Goal: Task Accomplishment & Management: Complete application form

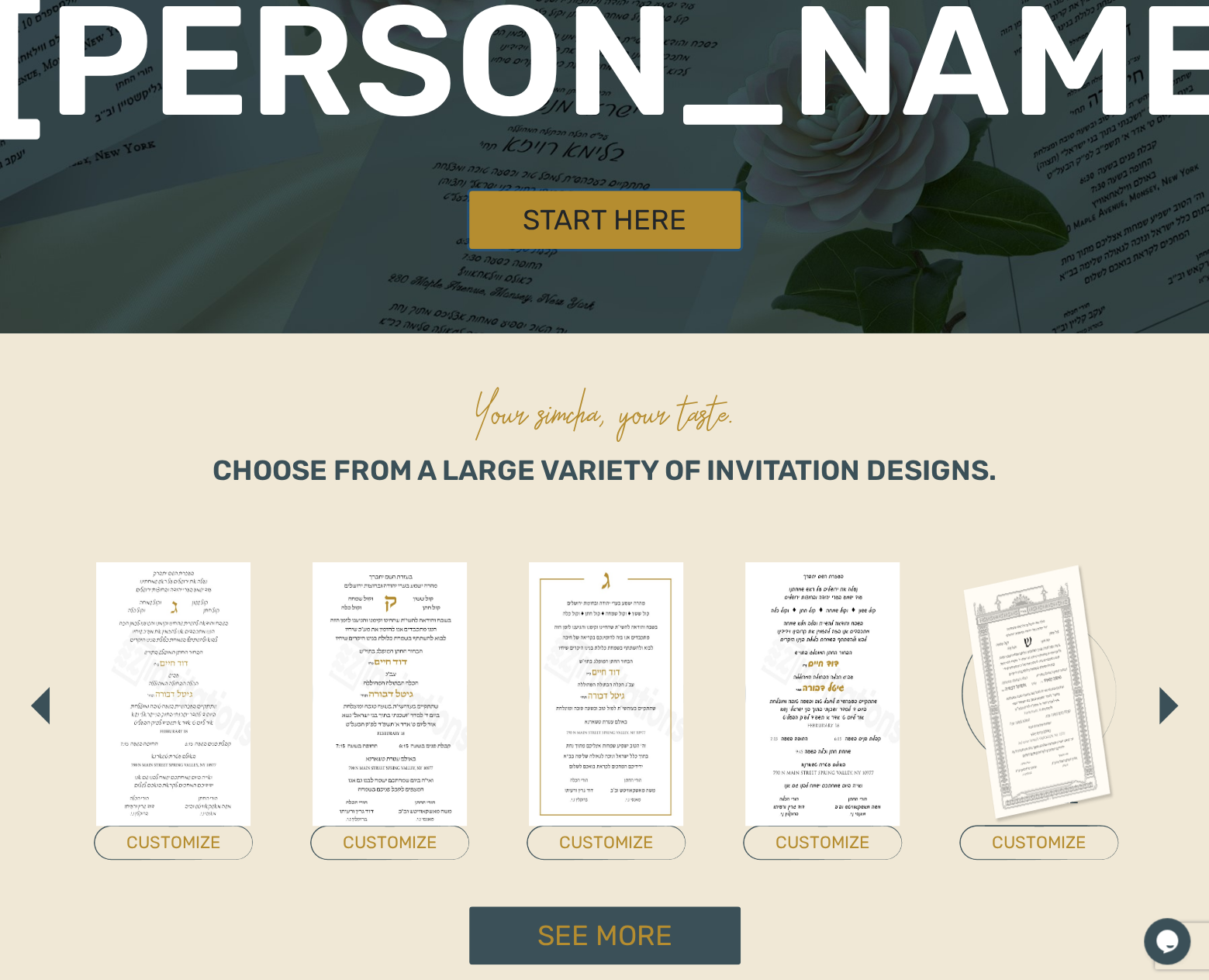
click at [616, 228] on link "Start Here" at bounding box center [604, 220] width 271 height 59
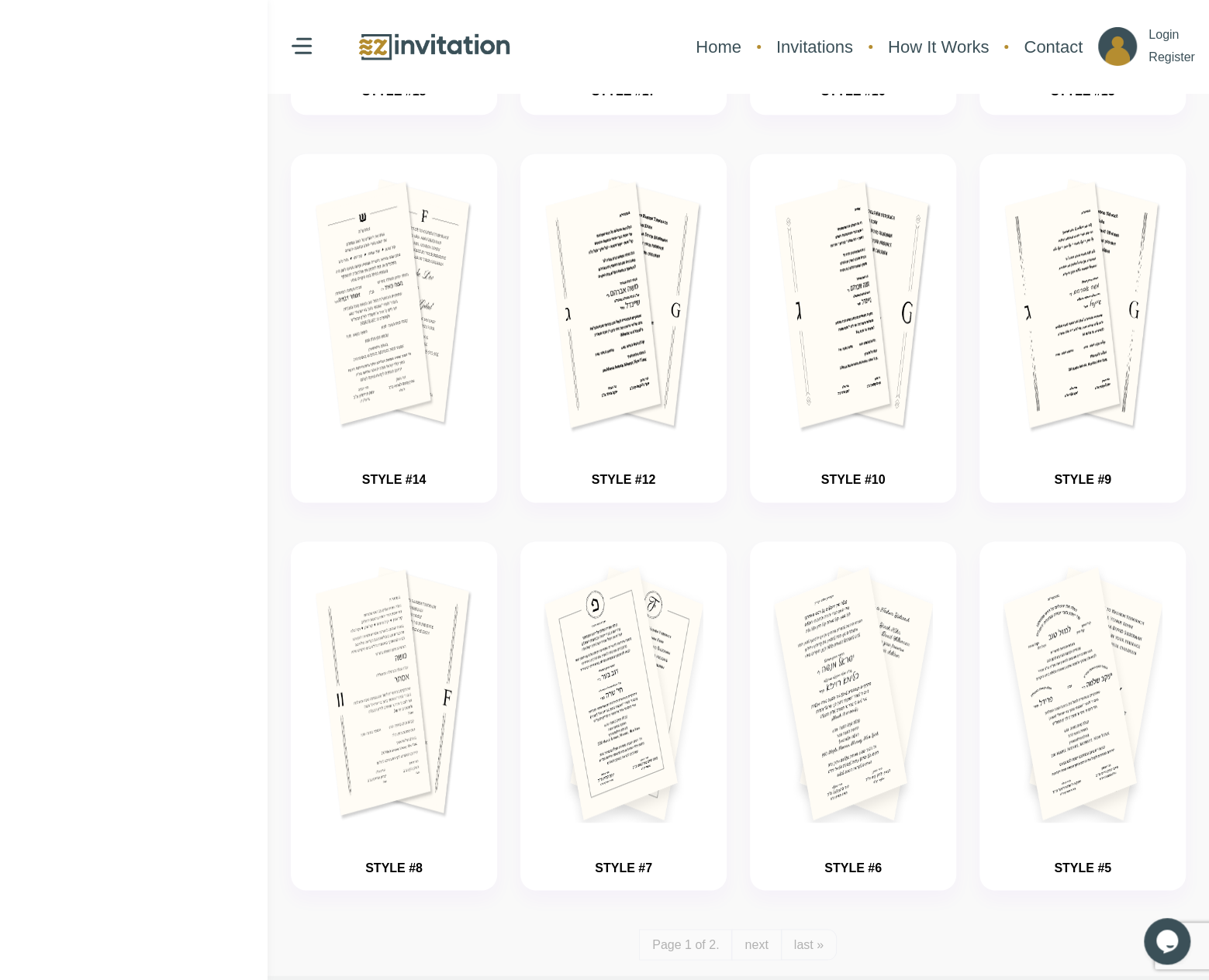
scroll to position [1186, 0]
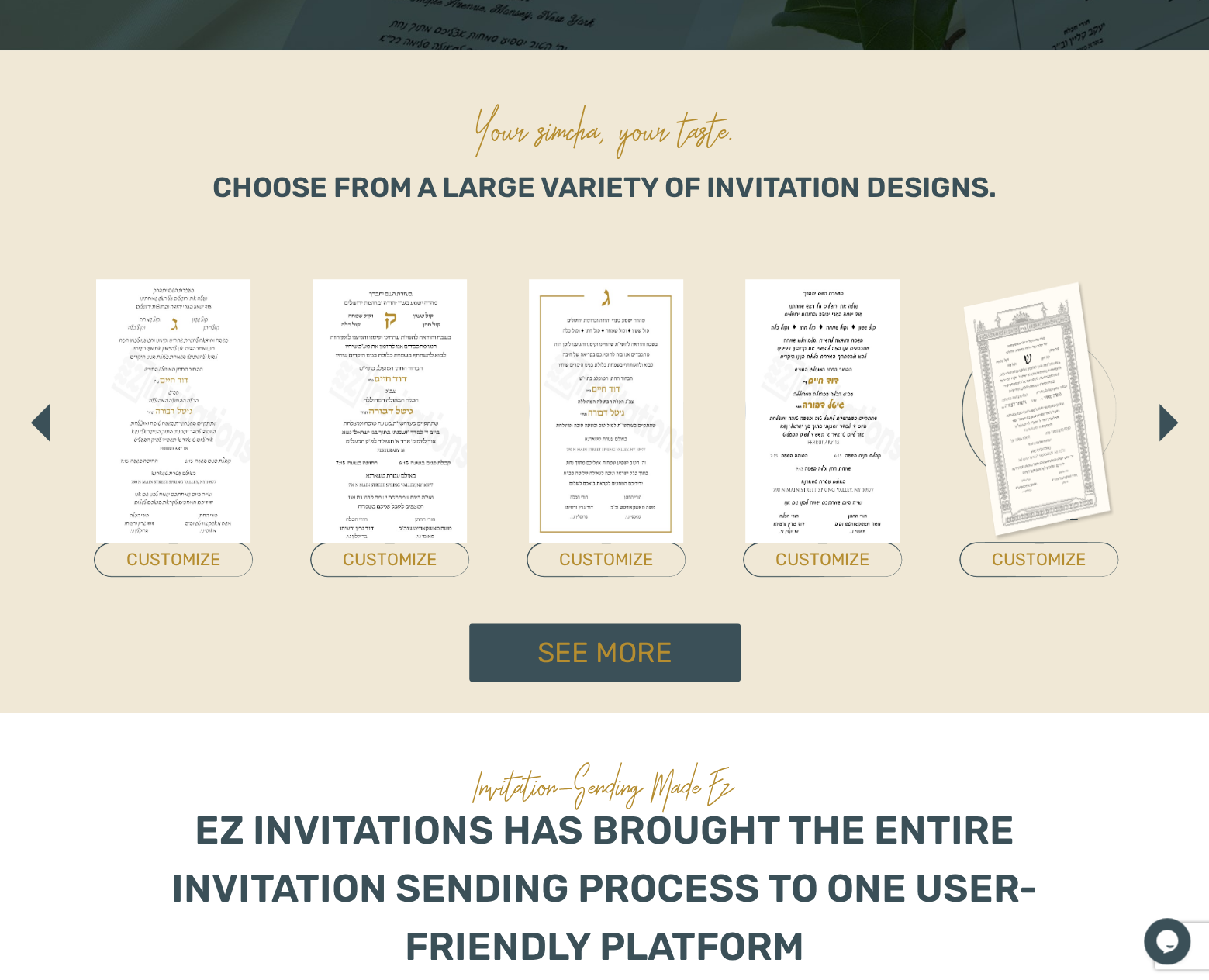
scroll to position [596, 0]
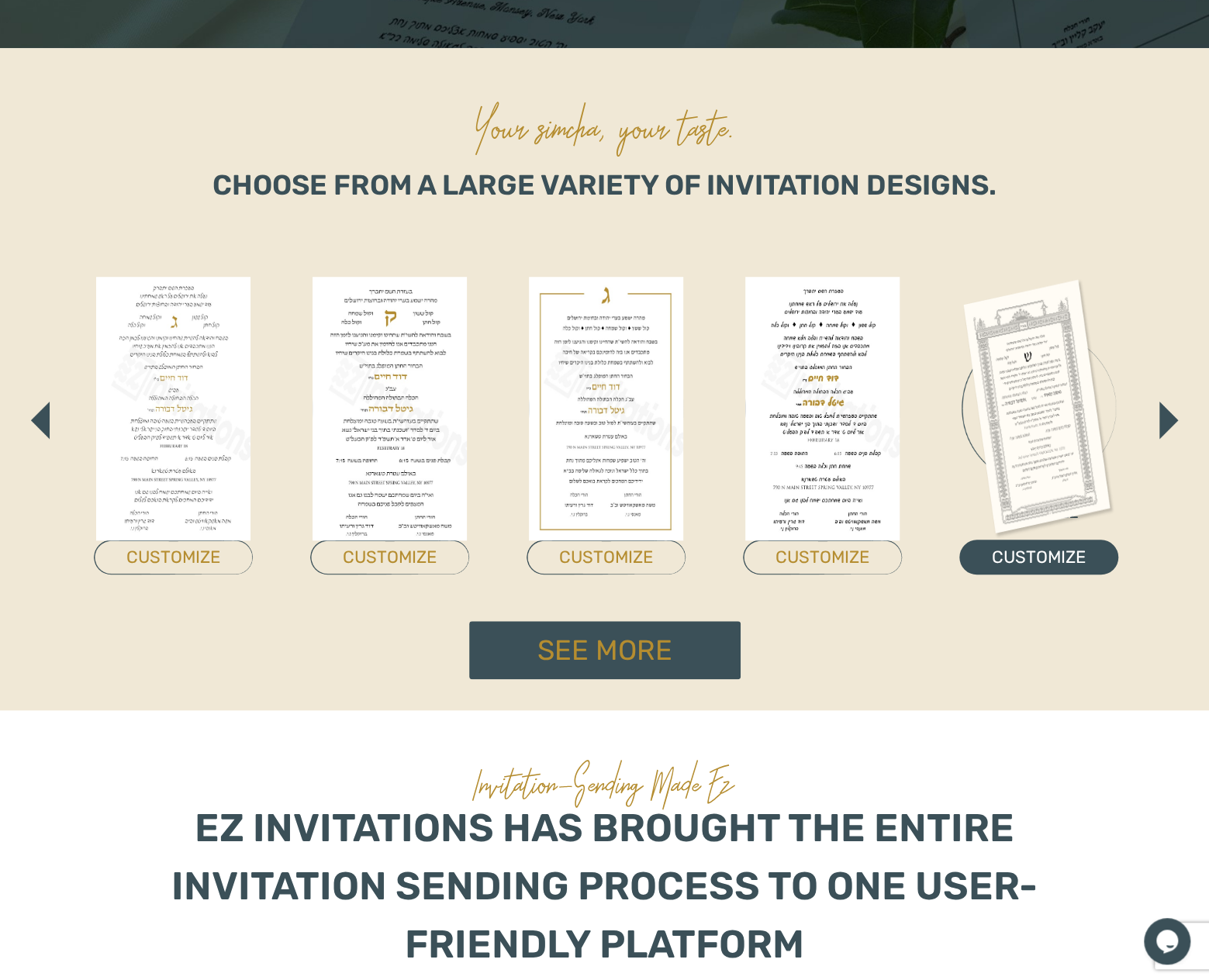
click at [1057, 564] on link "CUSTOMIZE" at bounding box center [1038, 557] width 159 height 35
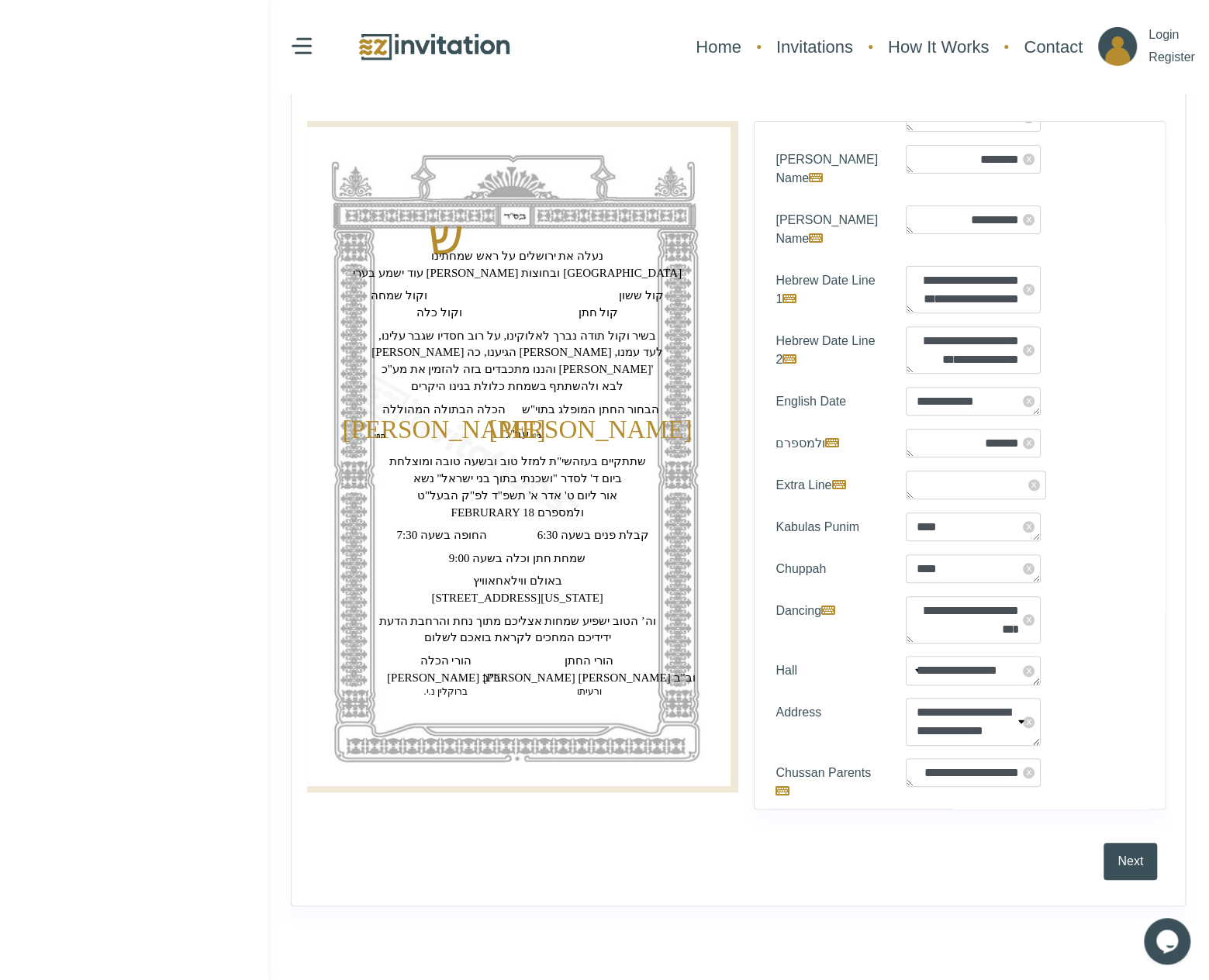
scroll to position [85, 0]
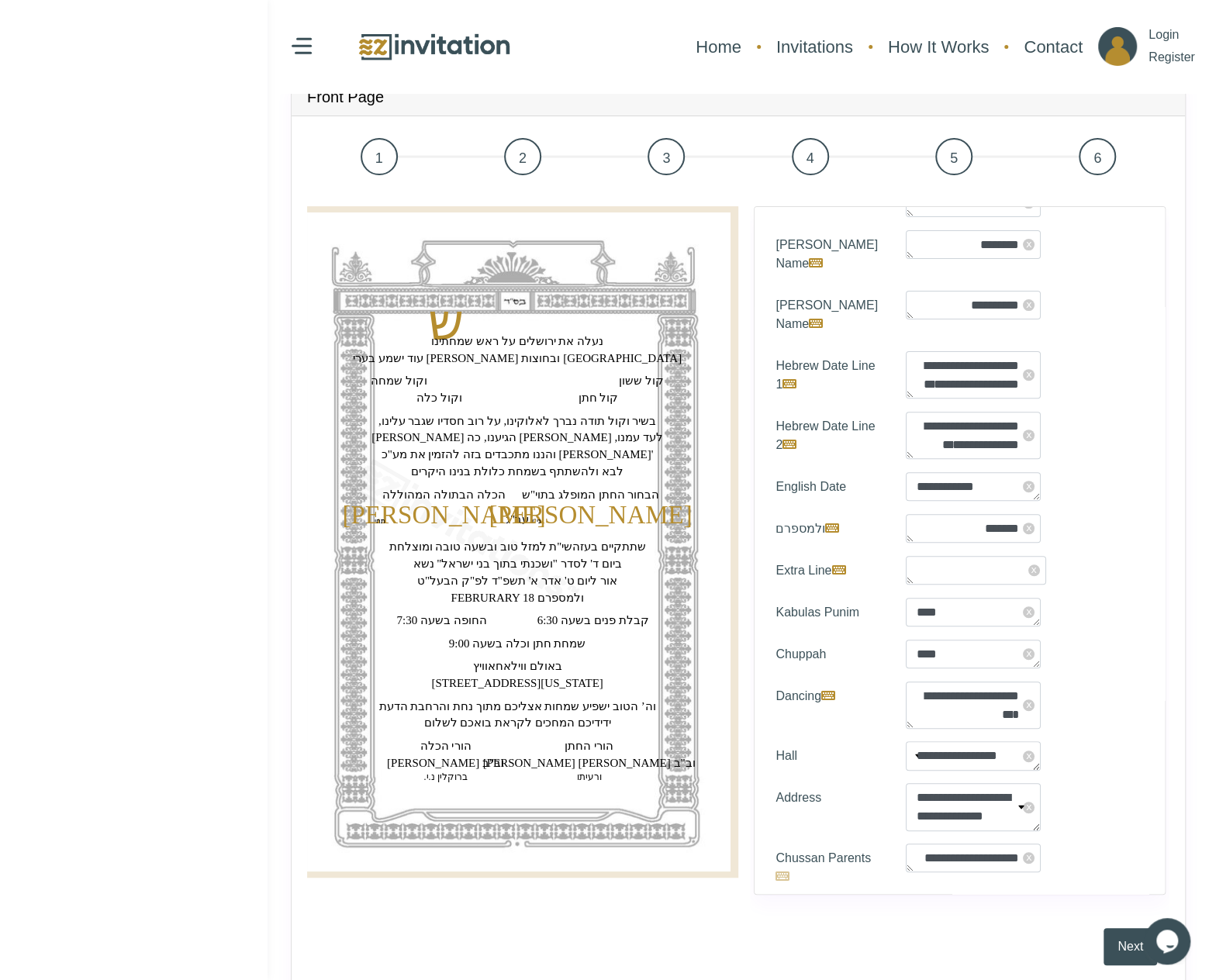
click at [790, 870] on icon at bounding box center [783, 876] width 14 height 13
click at [906, 868] on textarea "**********" at bounding box center [973, 857] width 135 height 28
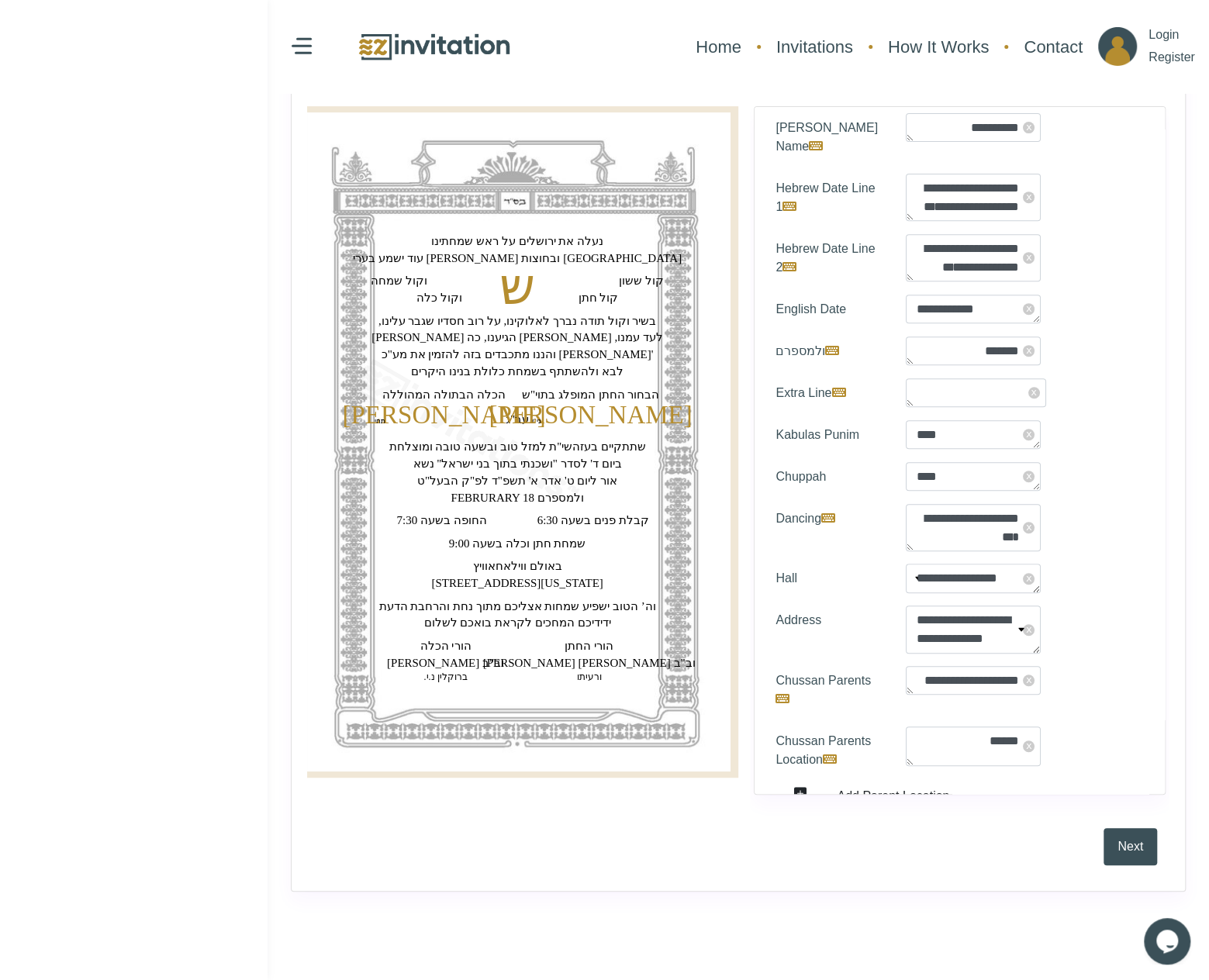
scroll to position [0, 0]
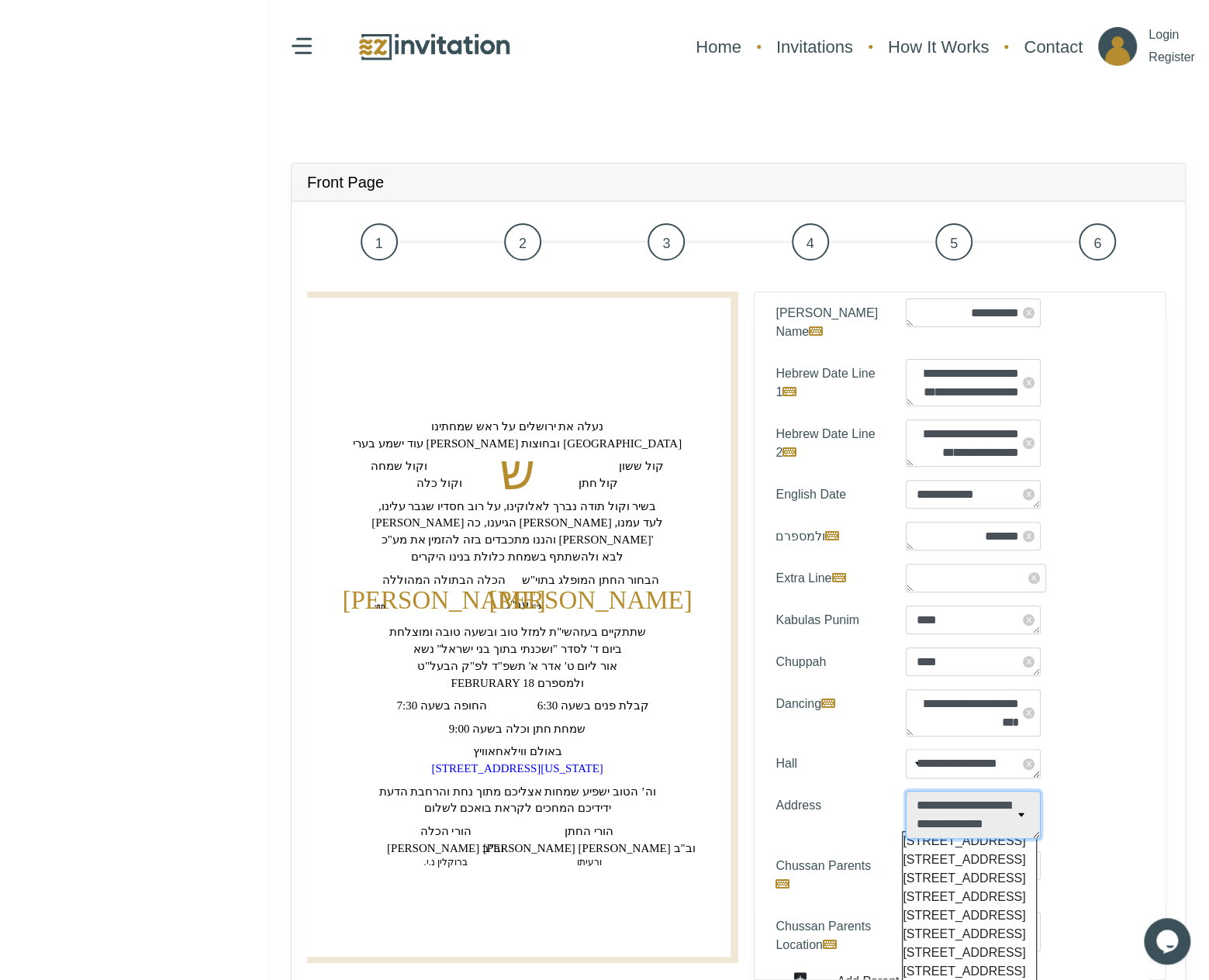
click at [953, 806] on textarea "**********" at bounding box center [973, 815] width 135 height 47
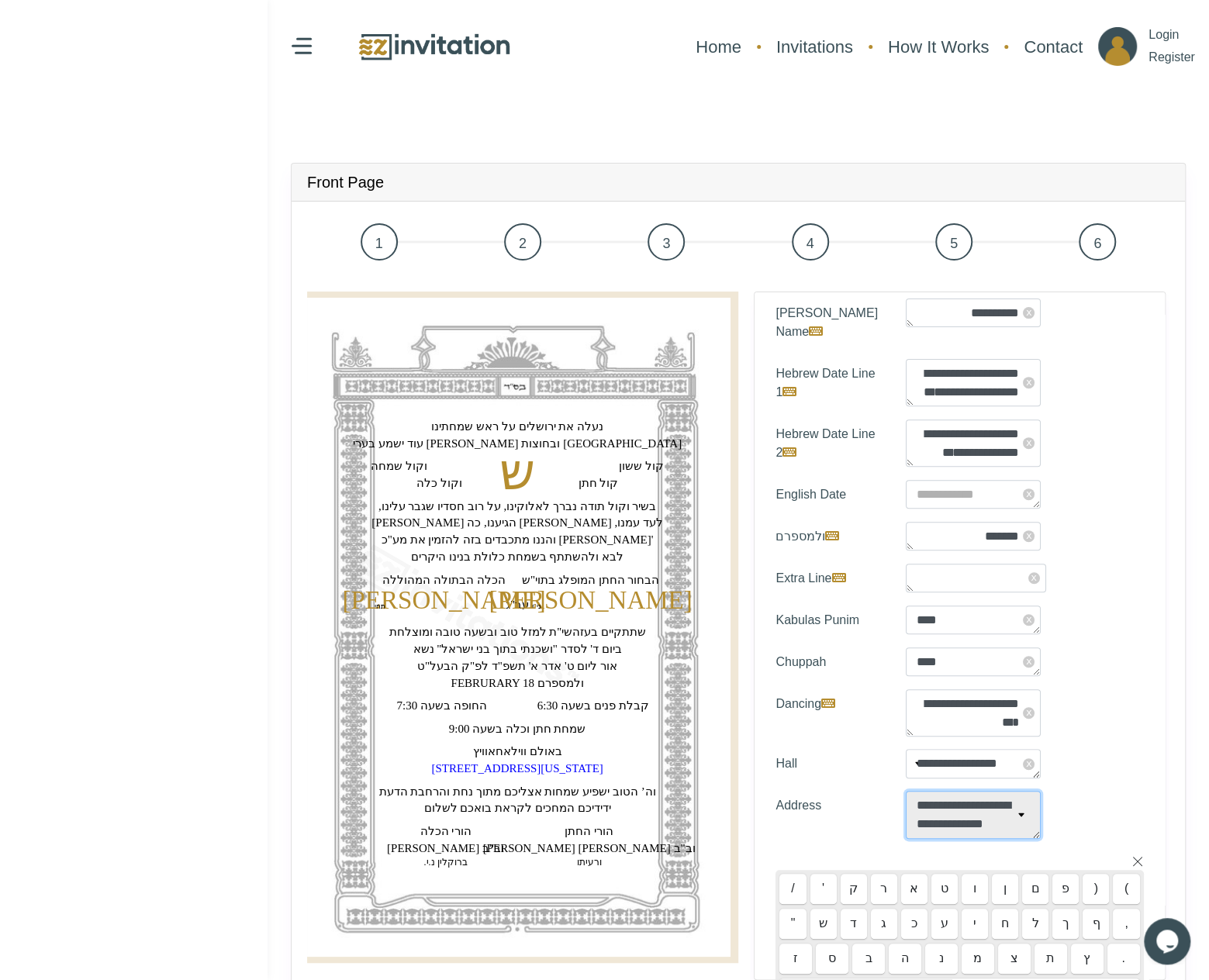
click at [1035, 498] on textarea "**********" at bounding box center [973, 494] width 135 height 28
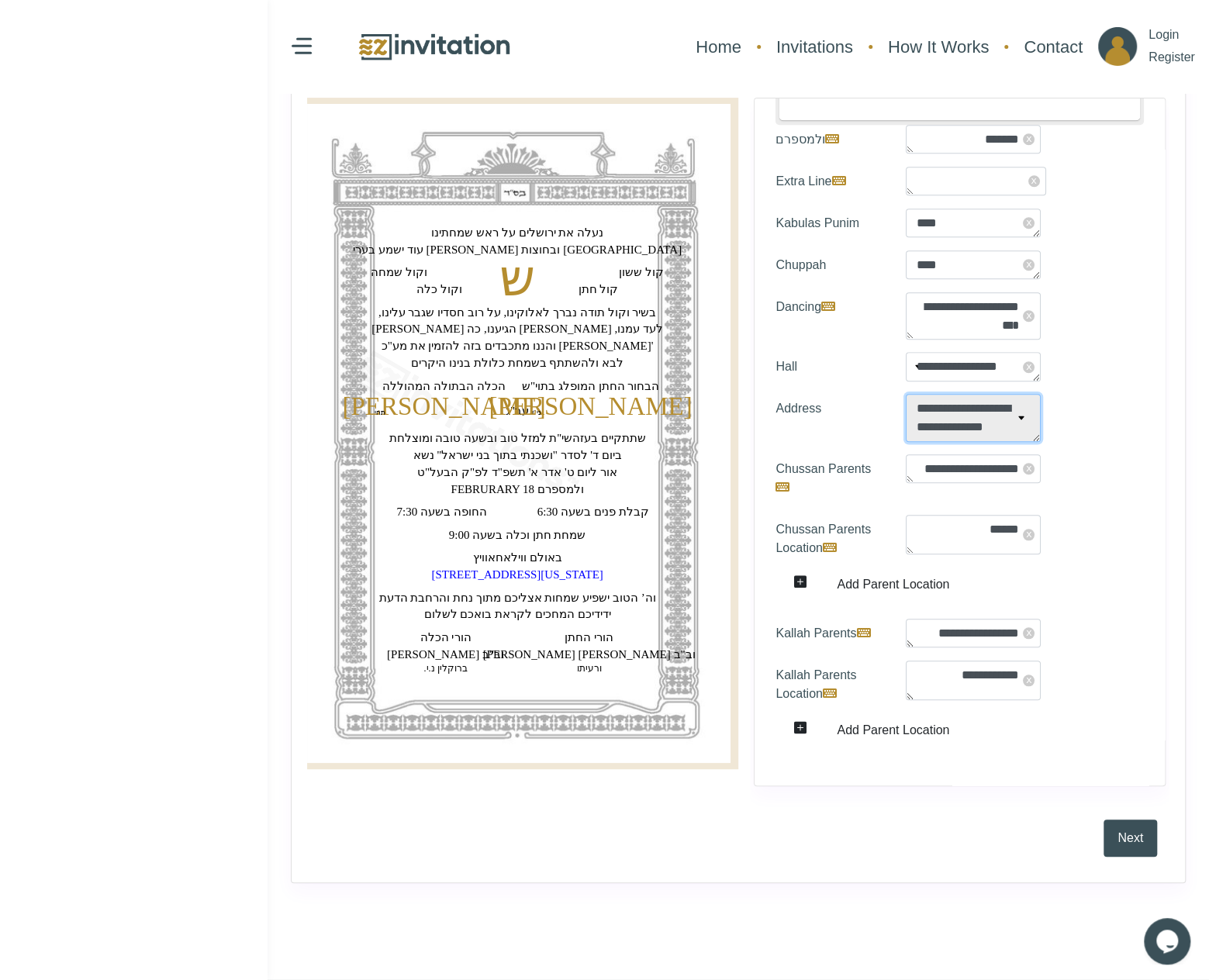
scroll to position [310, 0]
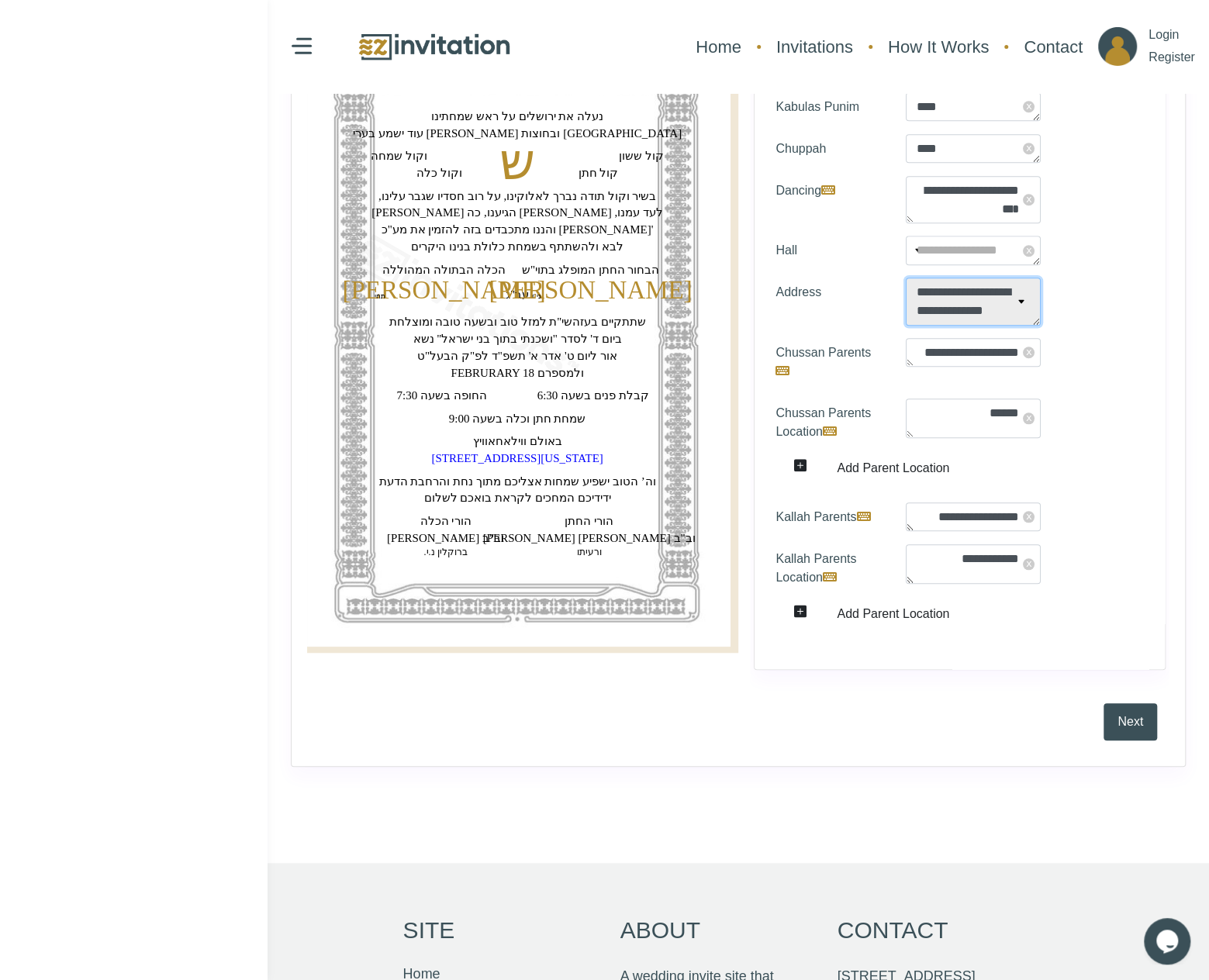
click at [1034, 236] on textarea "**********" at bounding box center [973, 250] width 135 height 28
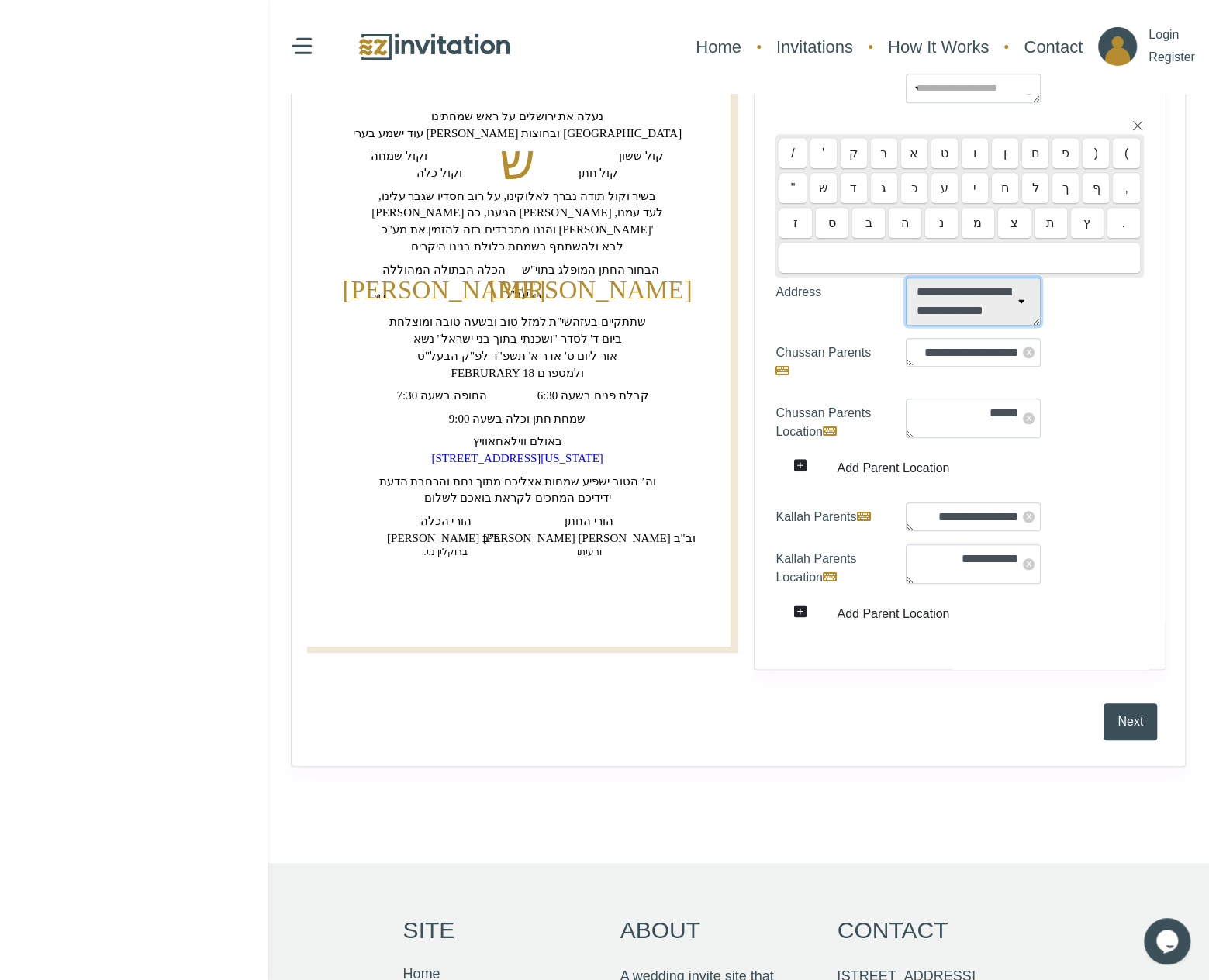
scroll to position [605, 0]
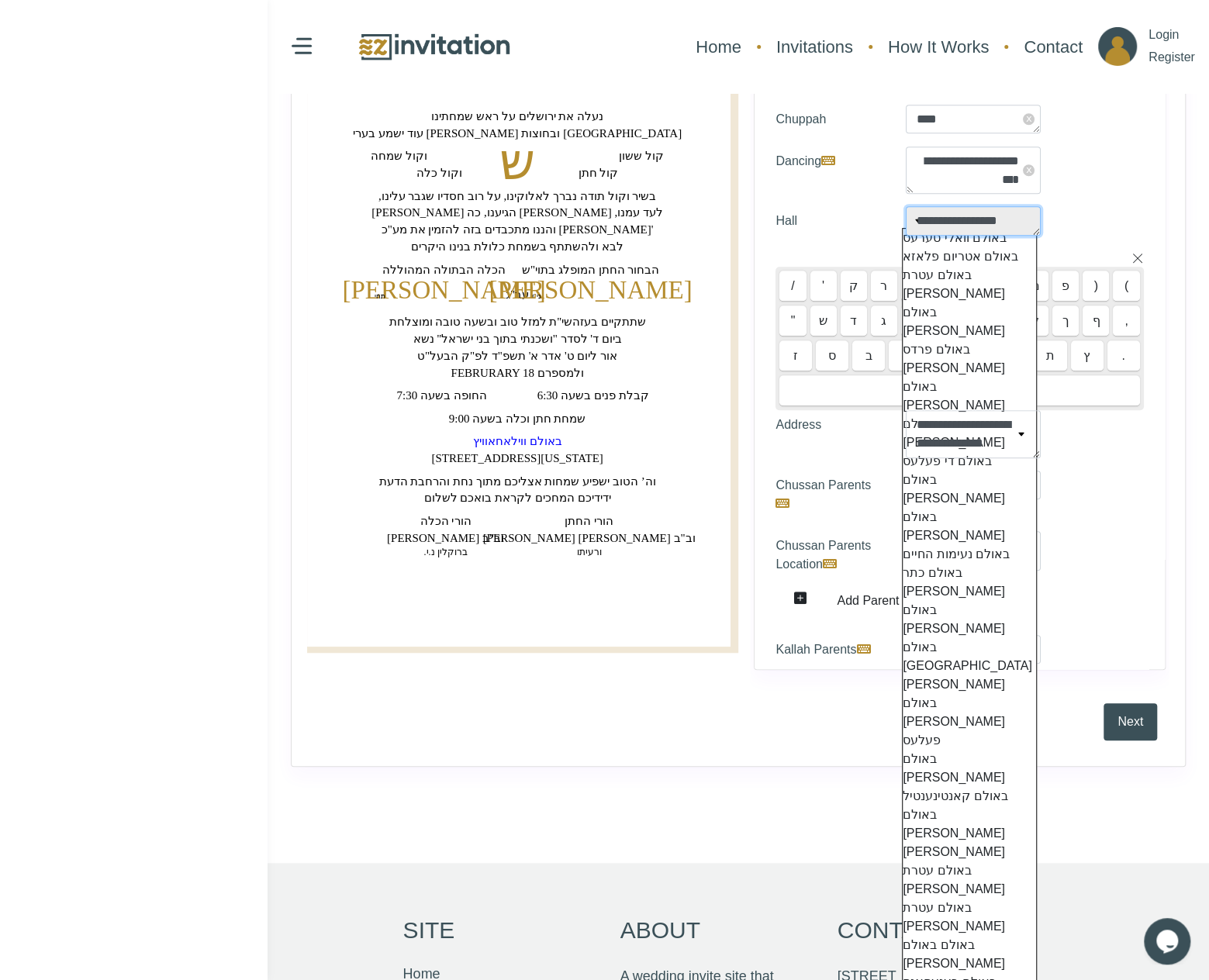
click at [970, 213] on textarea "**********" at bounding box center [973, 221] width 135 height 28
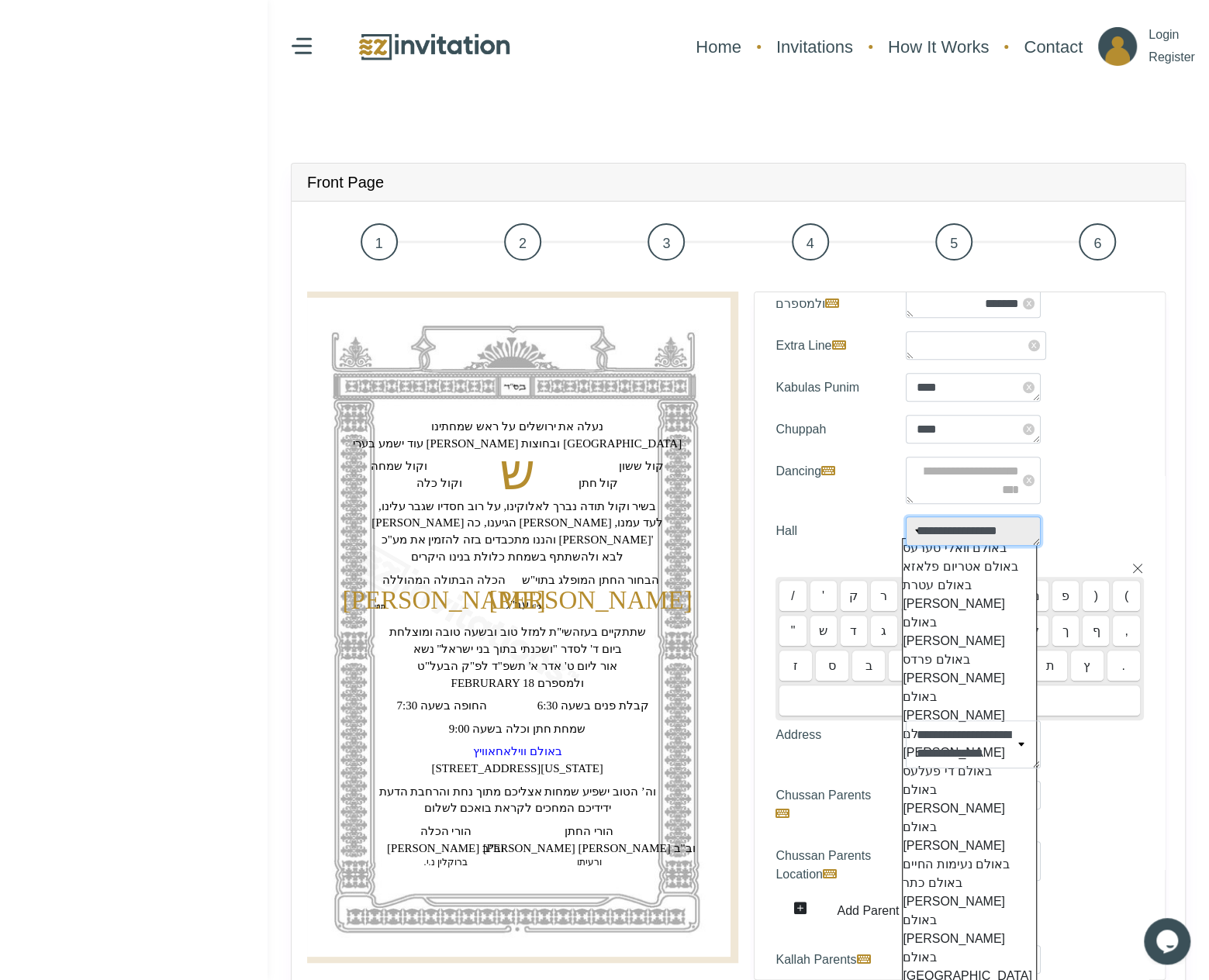
scroll to position [0, 0]
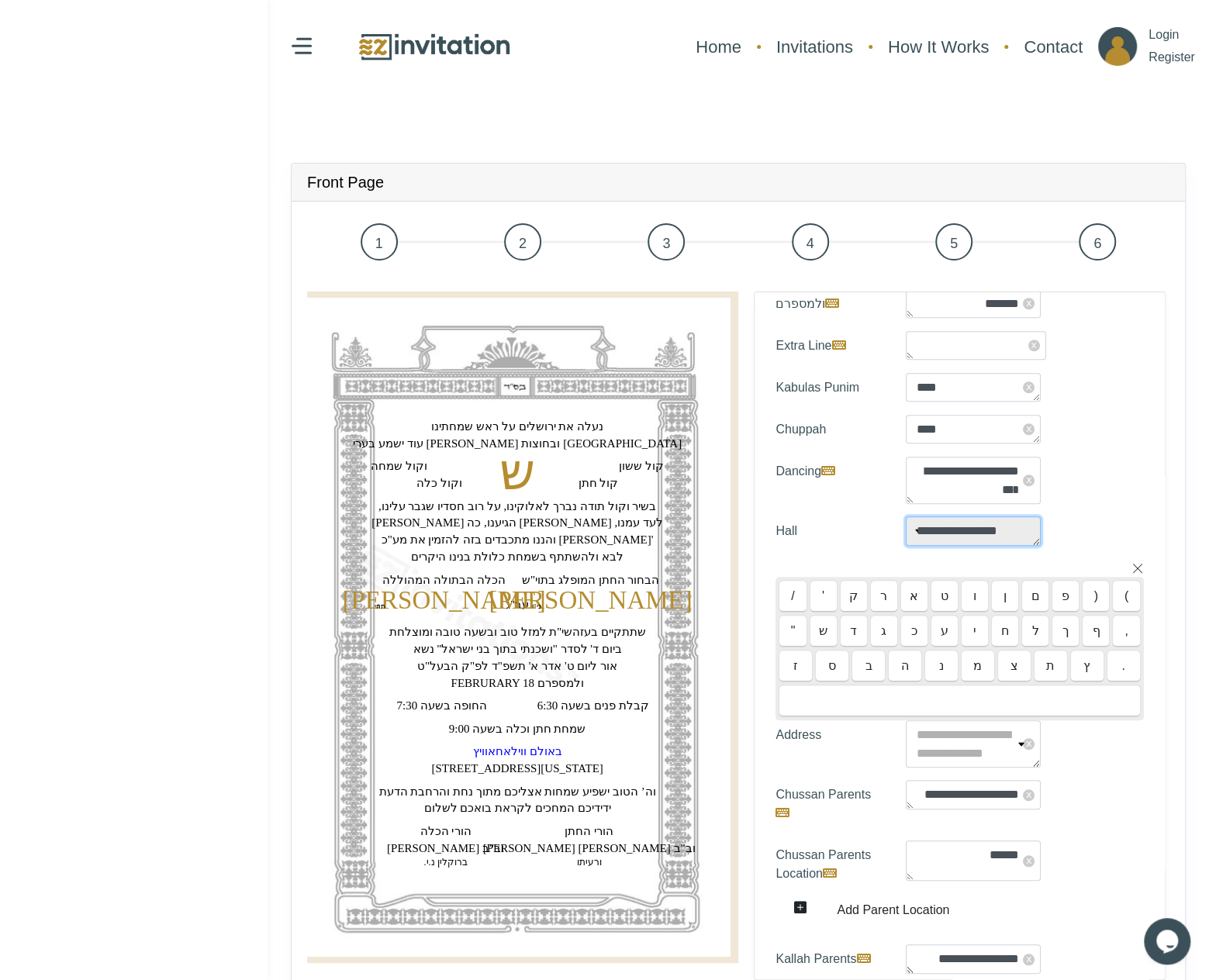
click at [1034, 755] on textarea "**********" at bounding box center [973, 744] width 135 height 47
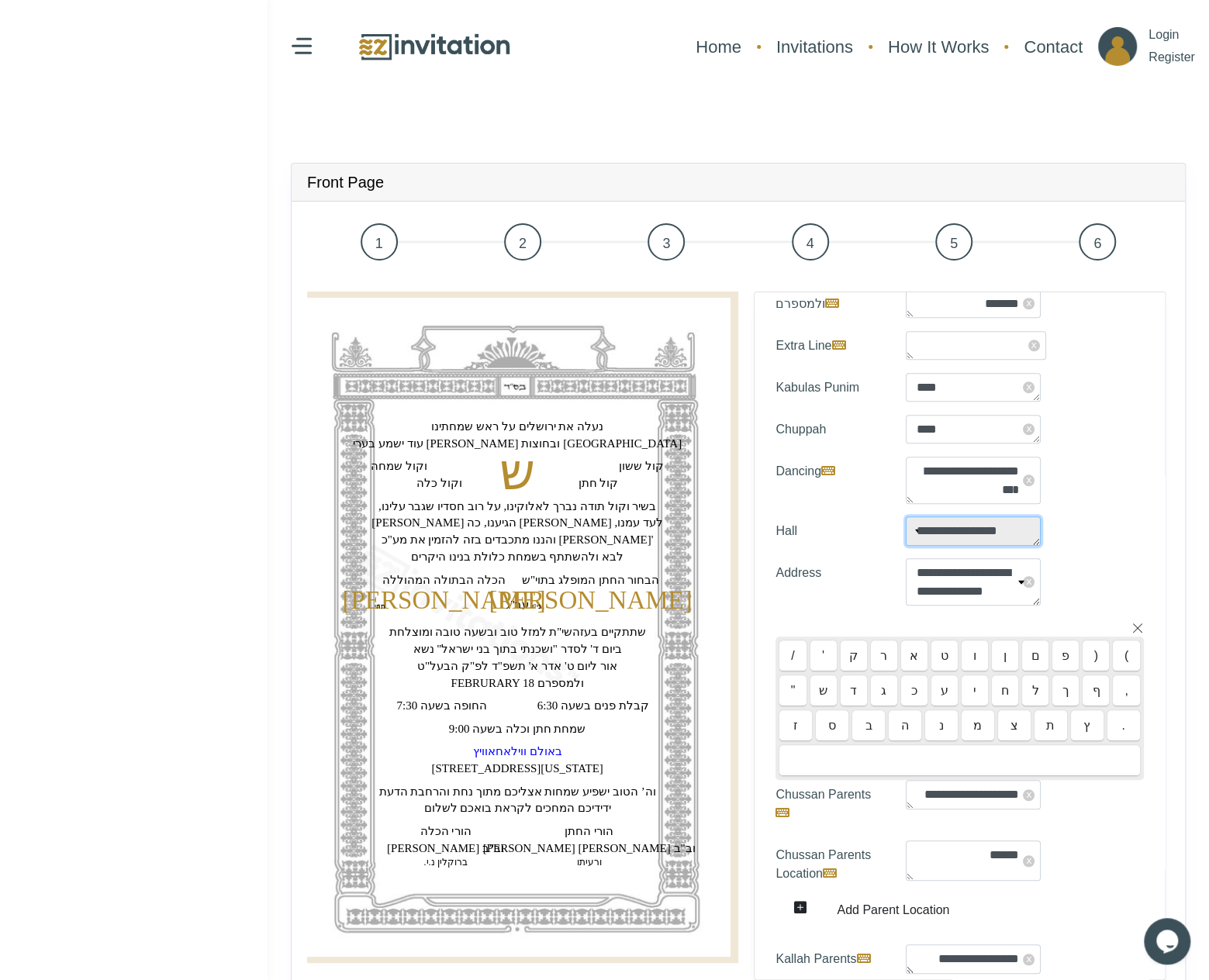
click at [1036, 527] on textarea "**********" at bounding box center [973, 531] width 135 height 28
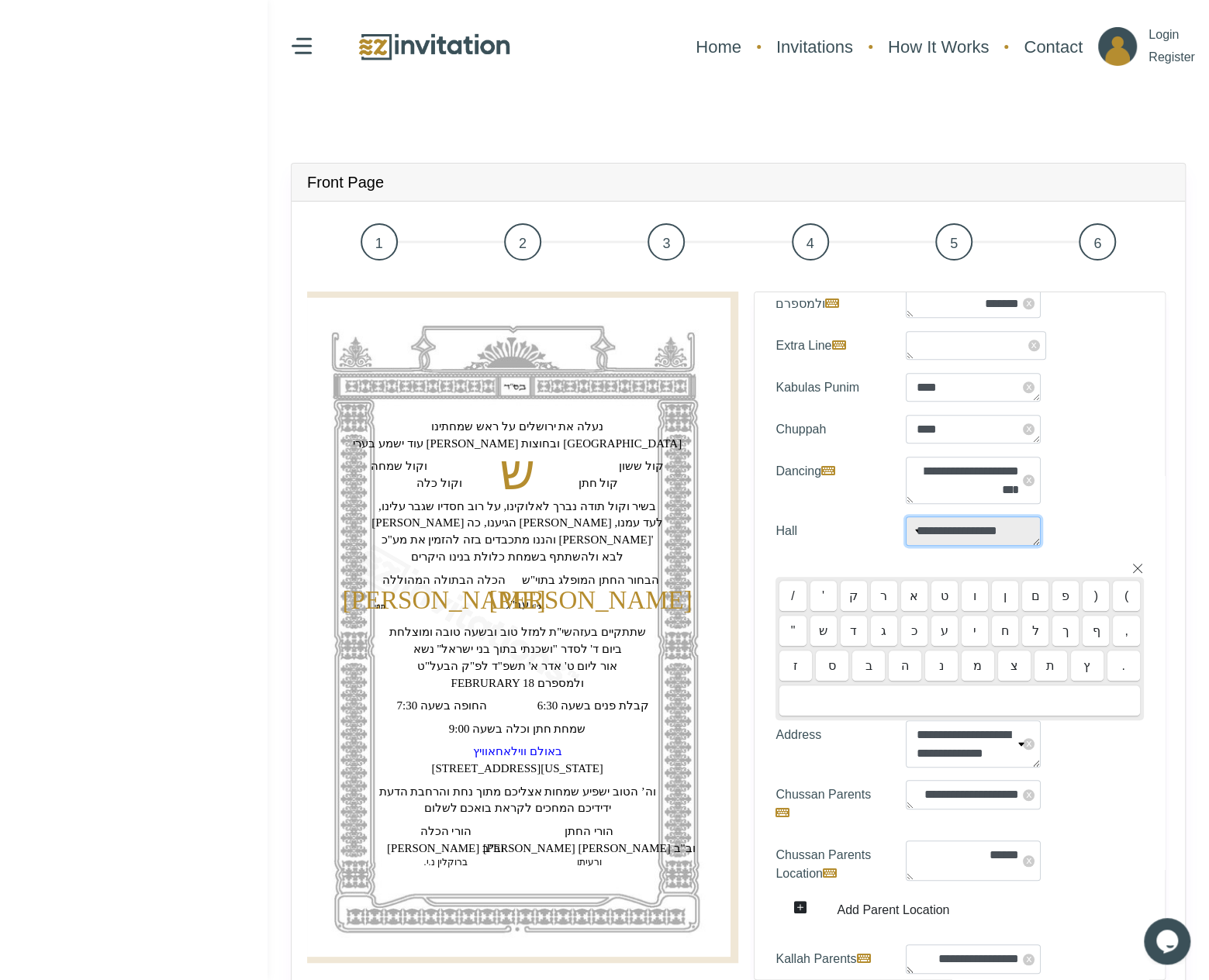
click at [1032, 535] on textarea "**********" at bounding box center [973, 531] width 135 height 28
click at [998, 529] on textarea "**********" at bounding box center [973, 531] width 135 height 28
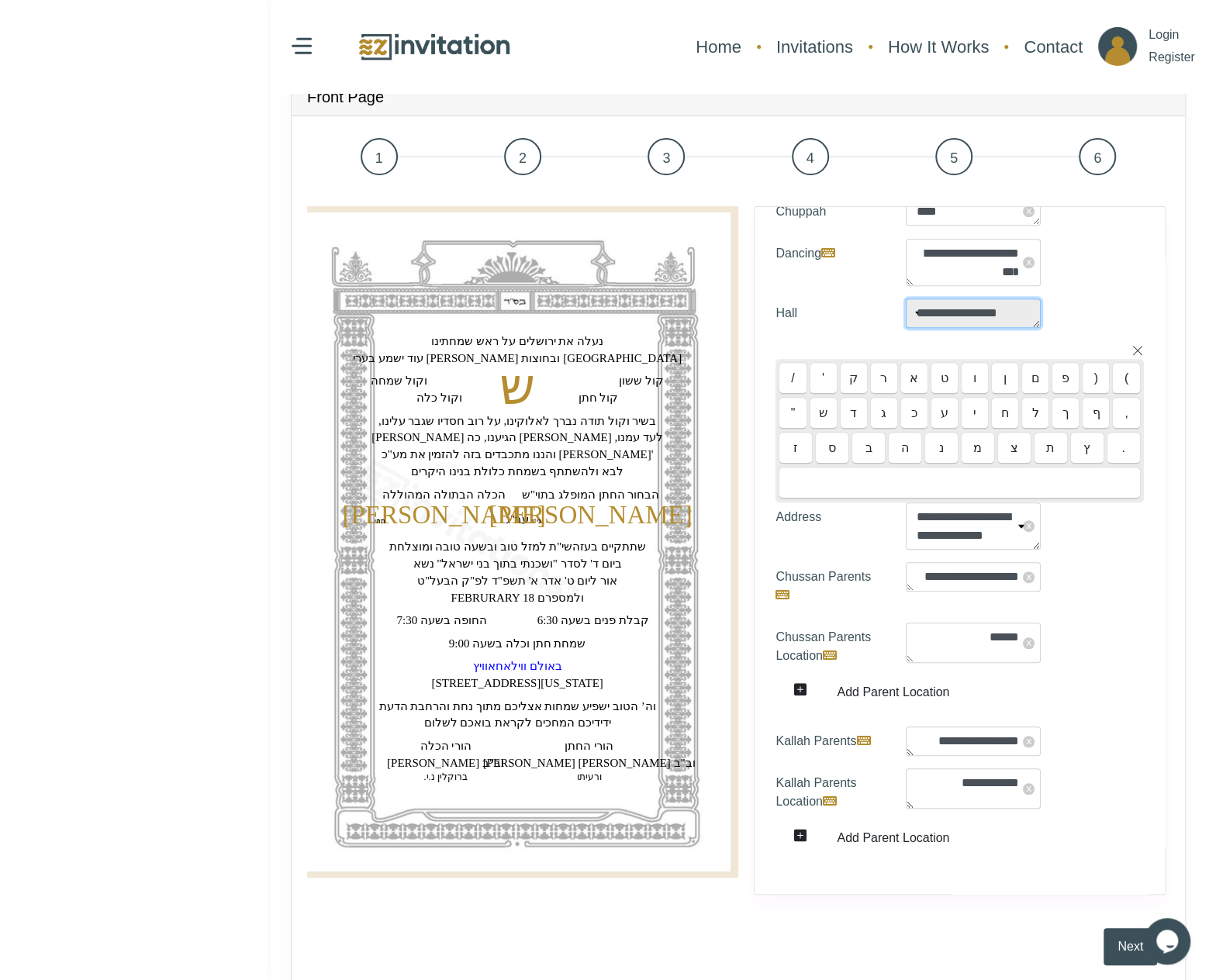
scroll to position [456, 0]
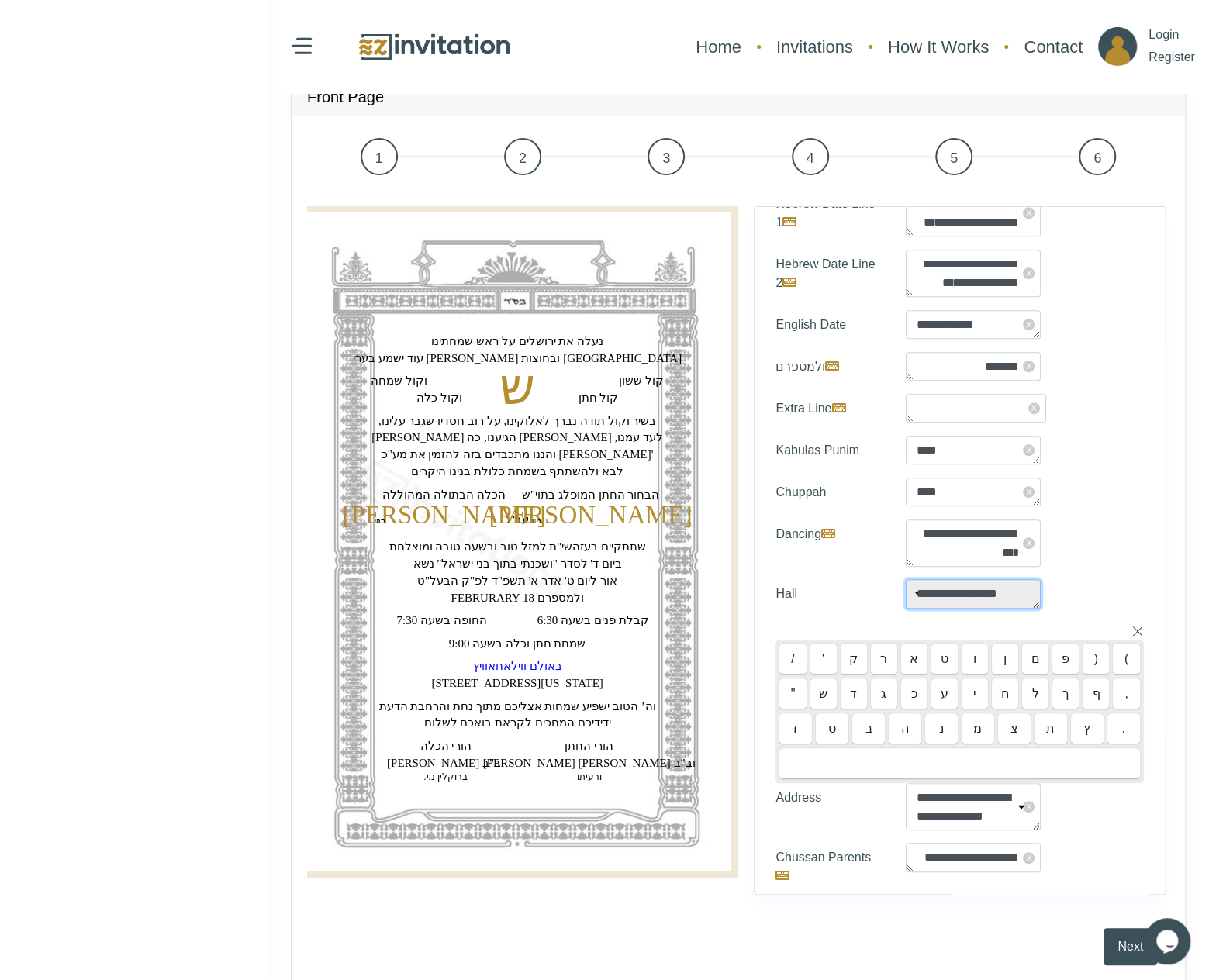
click at [1034, 597] on textarea "**********" at bounding box center [973, 593] width 135 height 28
click at [607, 517] on text "‏משה מאיר‏" at bounding box center [589, 514] width 203 height 28
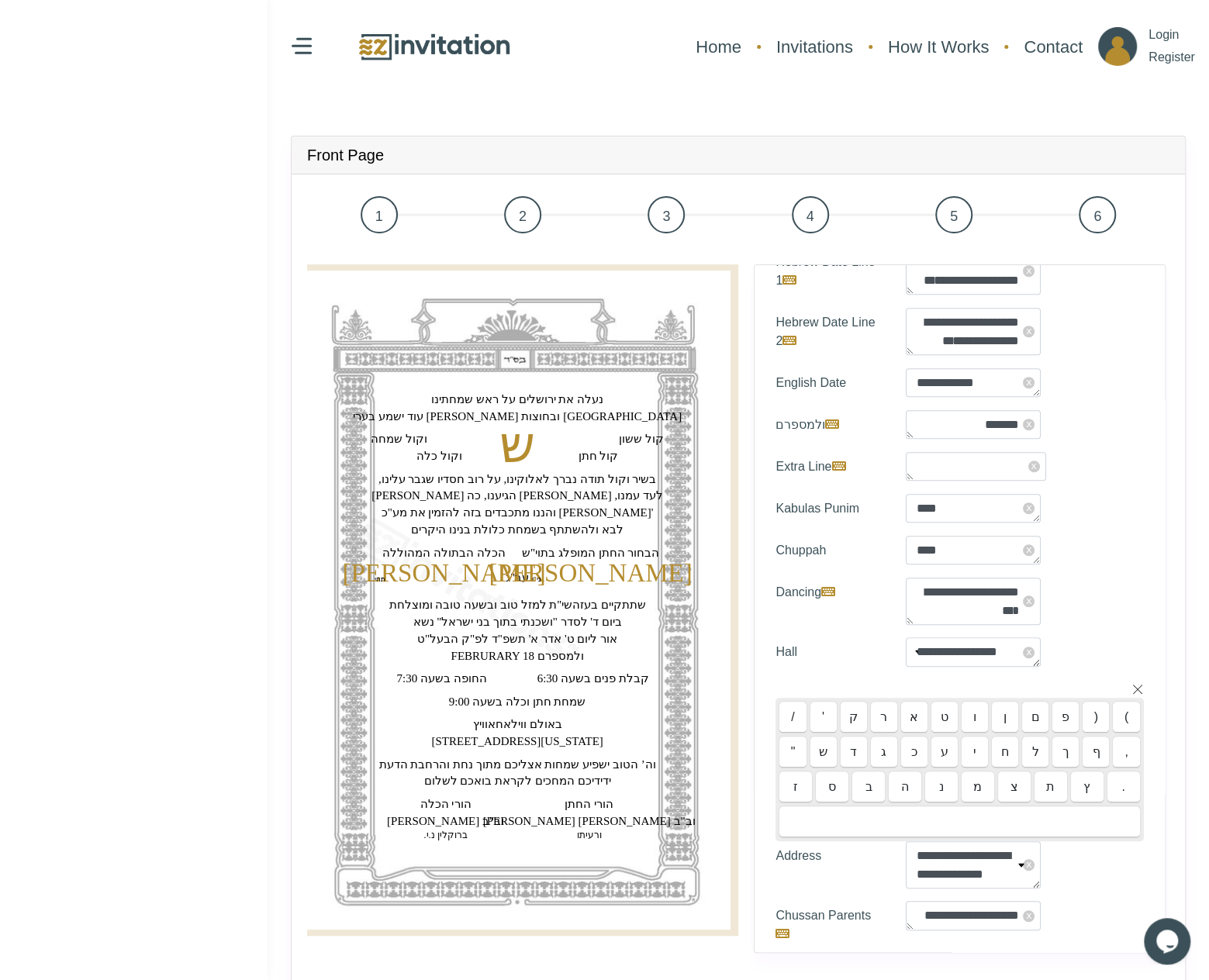
scroll to position [0, 0]
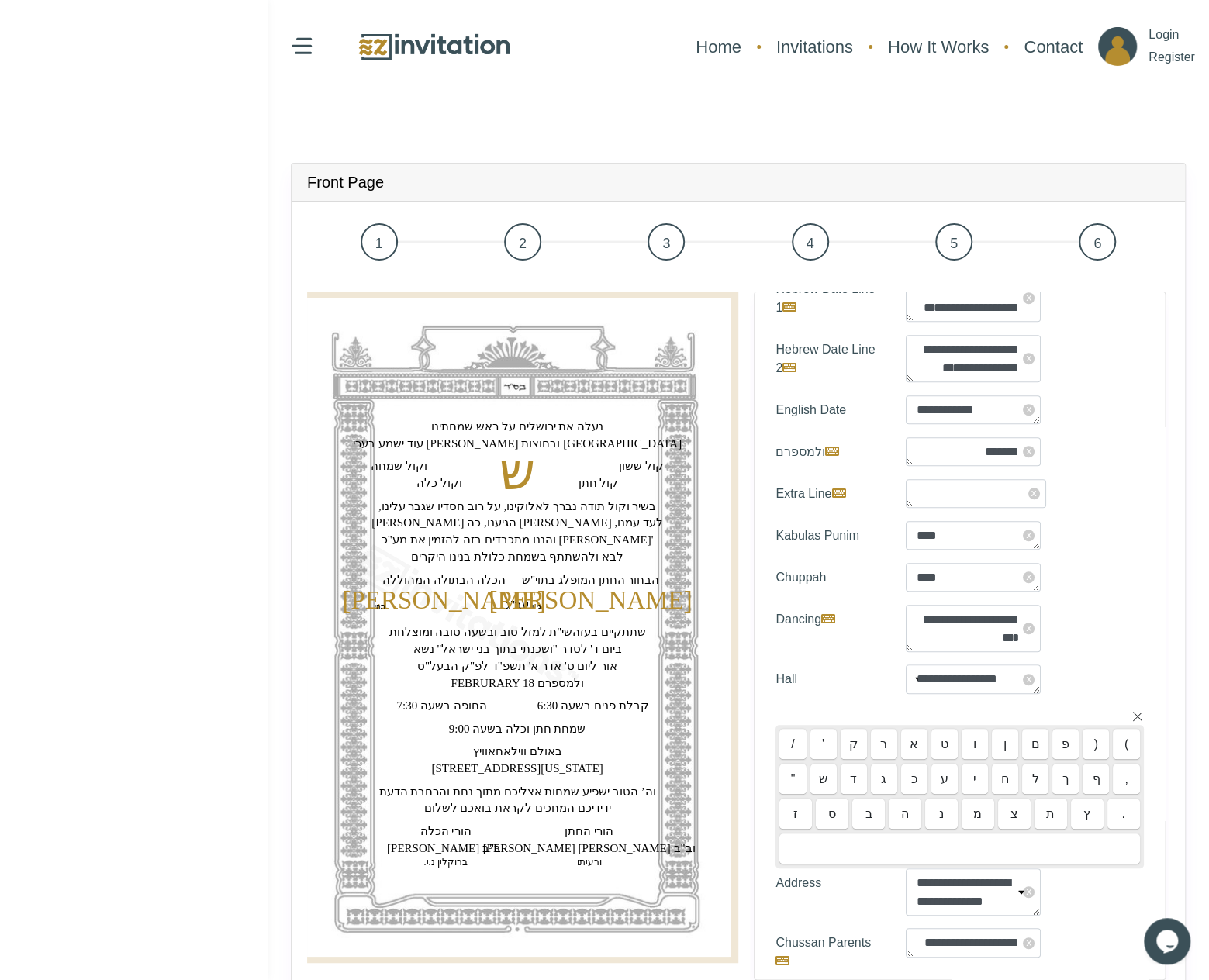
click at [520, 245] on span "2" at bounding box center [522, 241] width 37 height 37
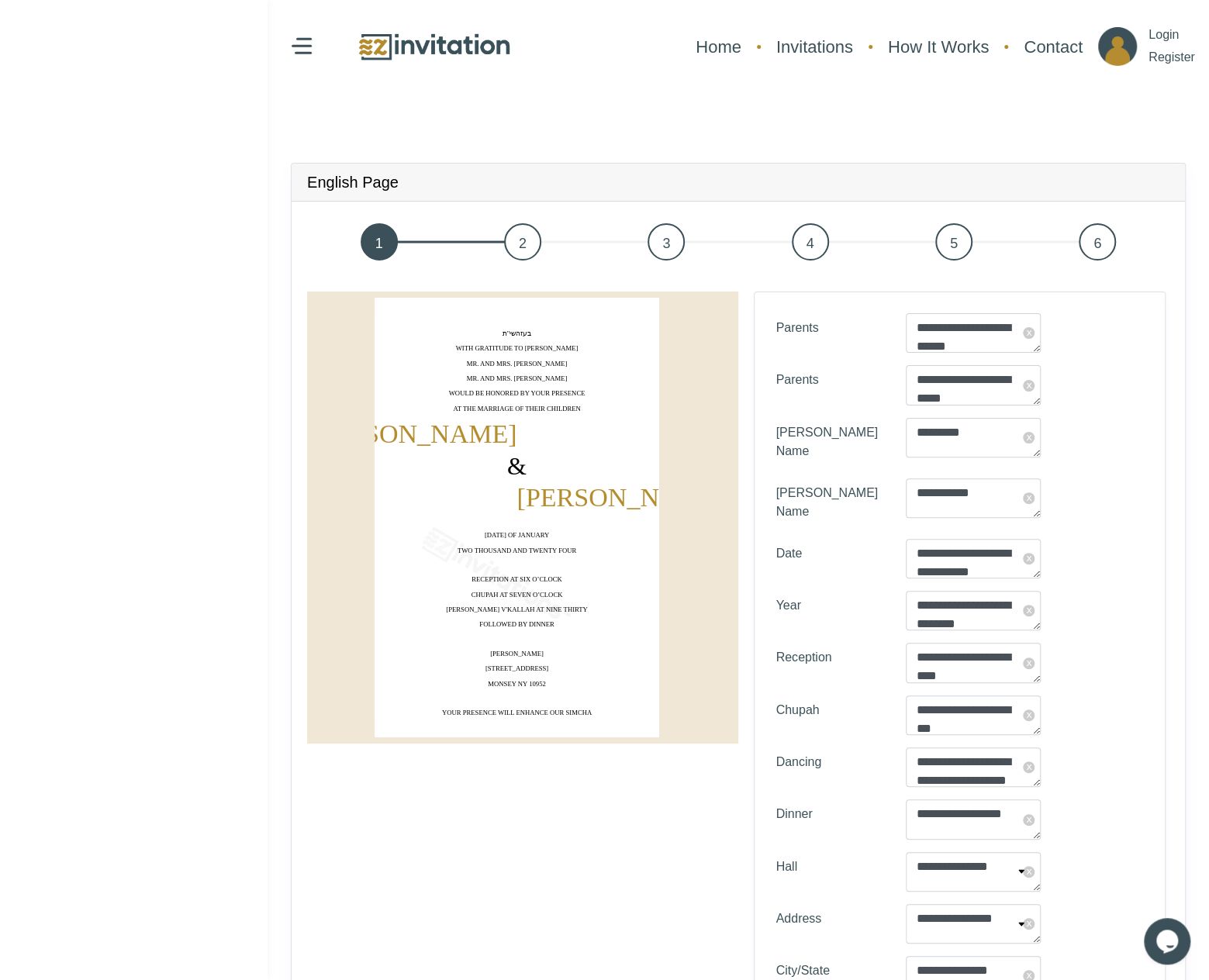
click at [669, 247] on span "3" at bounding box center [665, 241] width 37 height 37
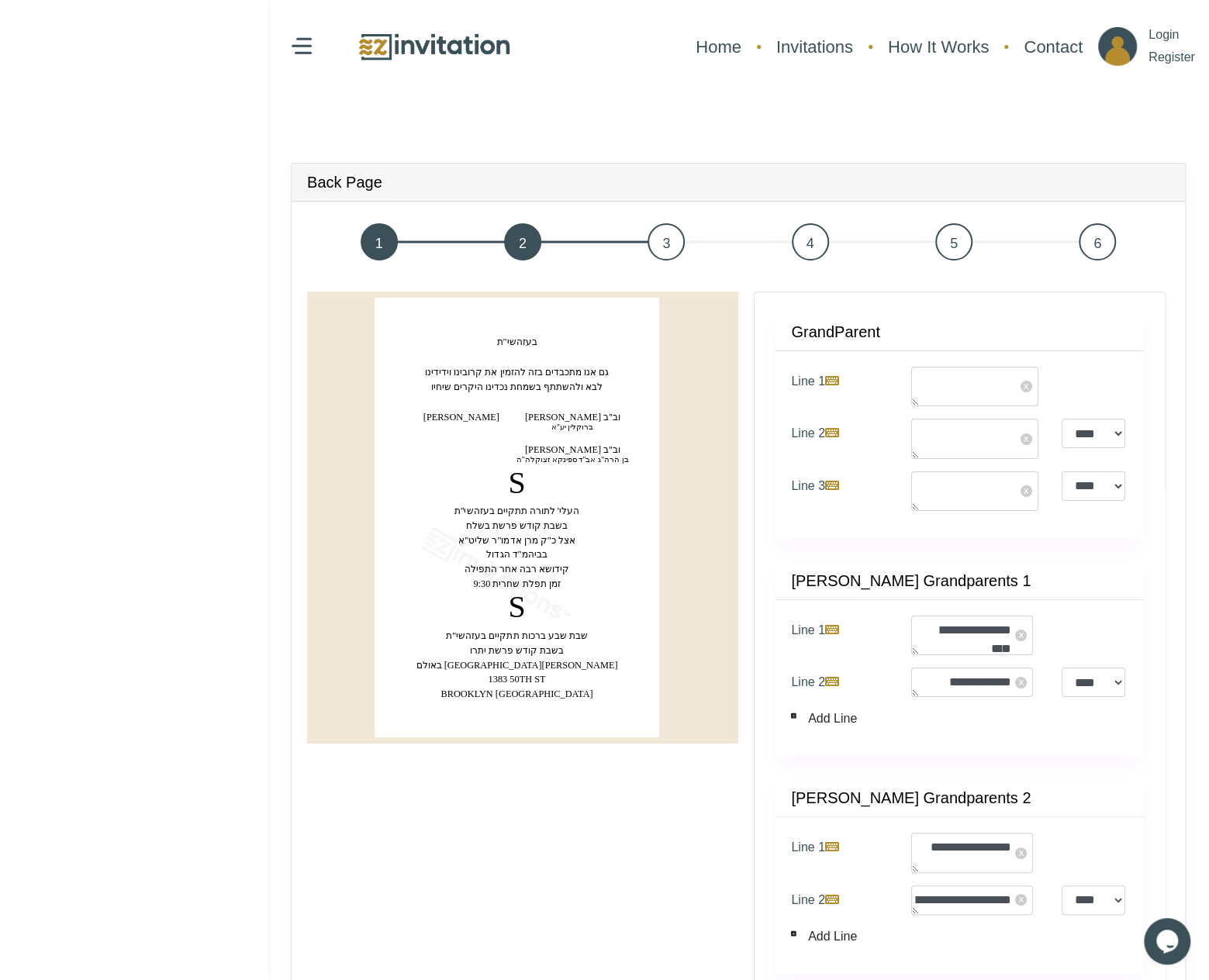
click at [814, 248] on span "4" at bounding box center [810, 241] width 37 height 37
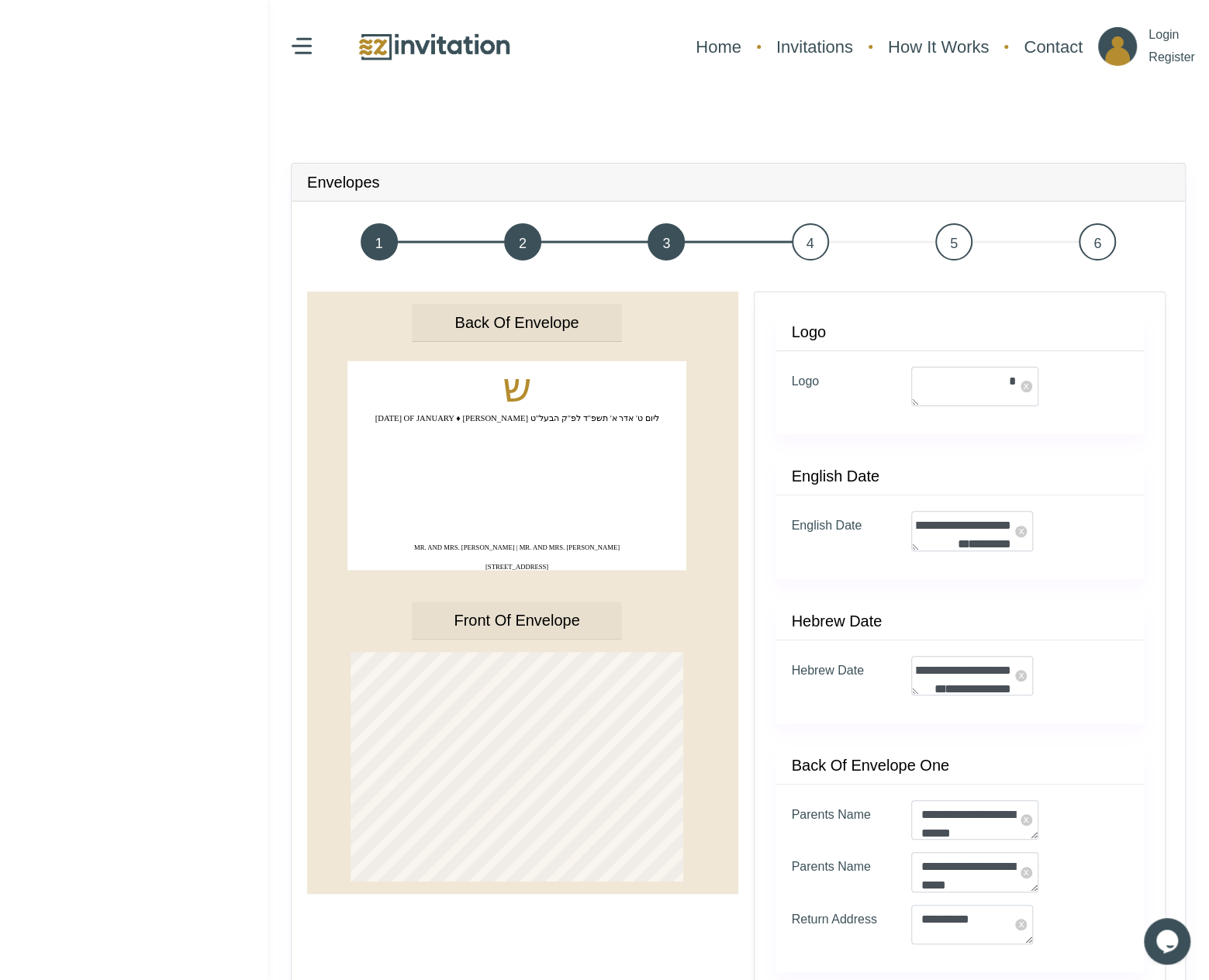
click at [502, 623] on h4 "Front of Envelope" at bounding box center [516, 620] width 126 height 19
click at [814, 229] on span "4" at bounding box center [810, 241] width 37 height 37
click at [809, 251] on span "4" at bounding box center [810, 241] width 37 height 37
click at [805, 241] on span "4" at bounding box center [810, 241] width 37 height 37
click at [951, 247] on span "5" at bounding box center [953, 241] width 37 height 37
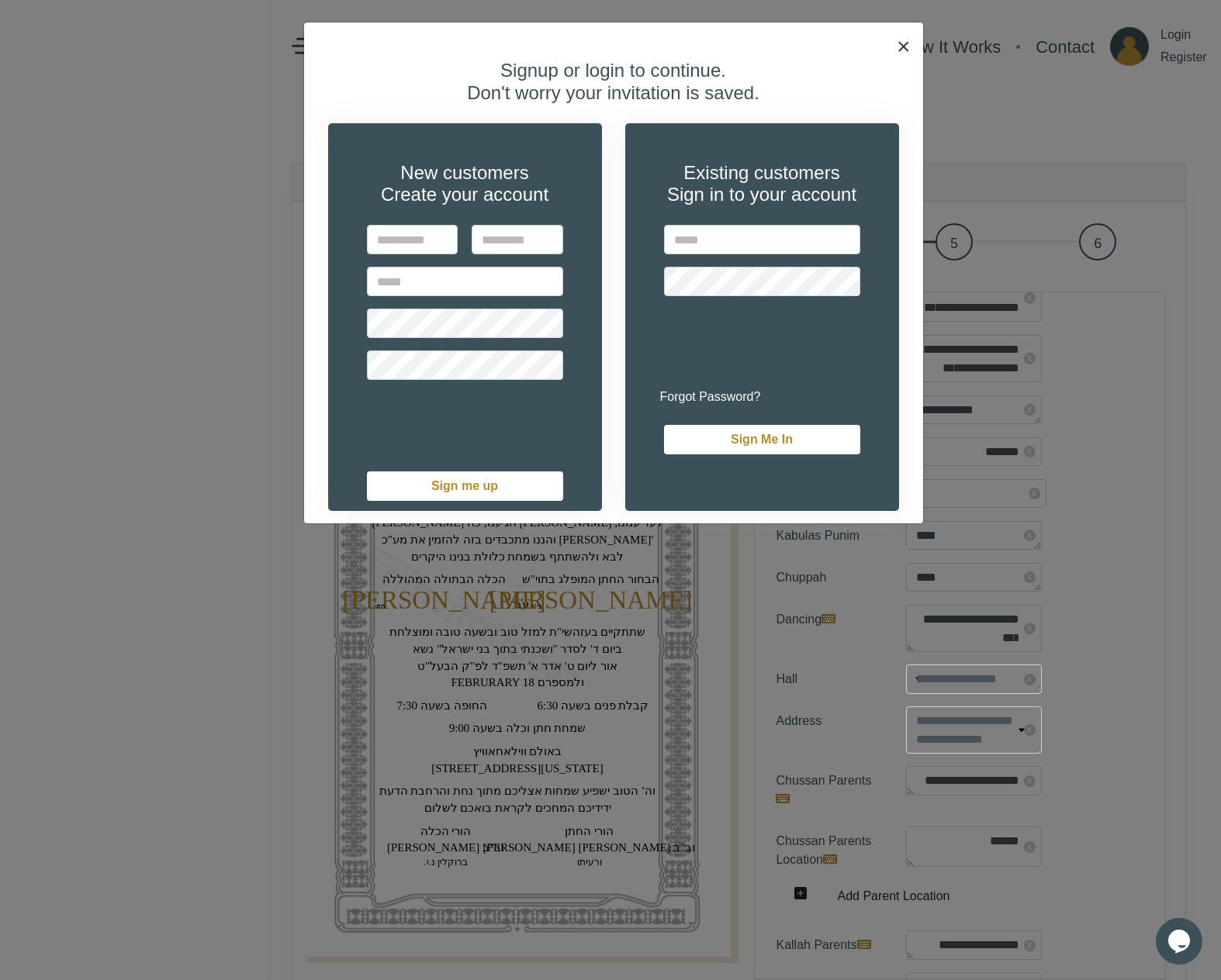
click at [896, 28] on button "×" at bounding box center [903, 46] width 39 height 48
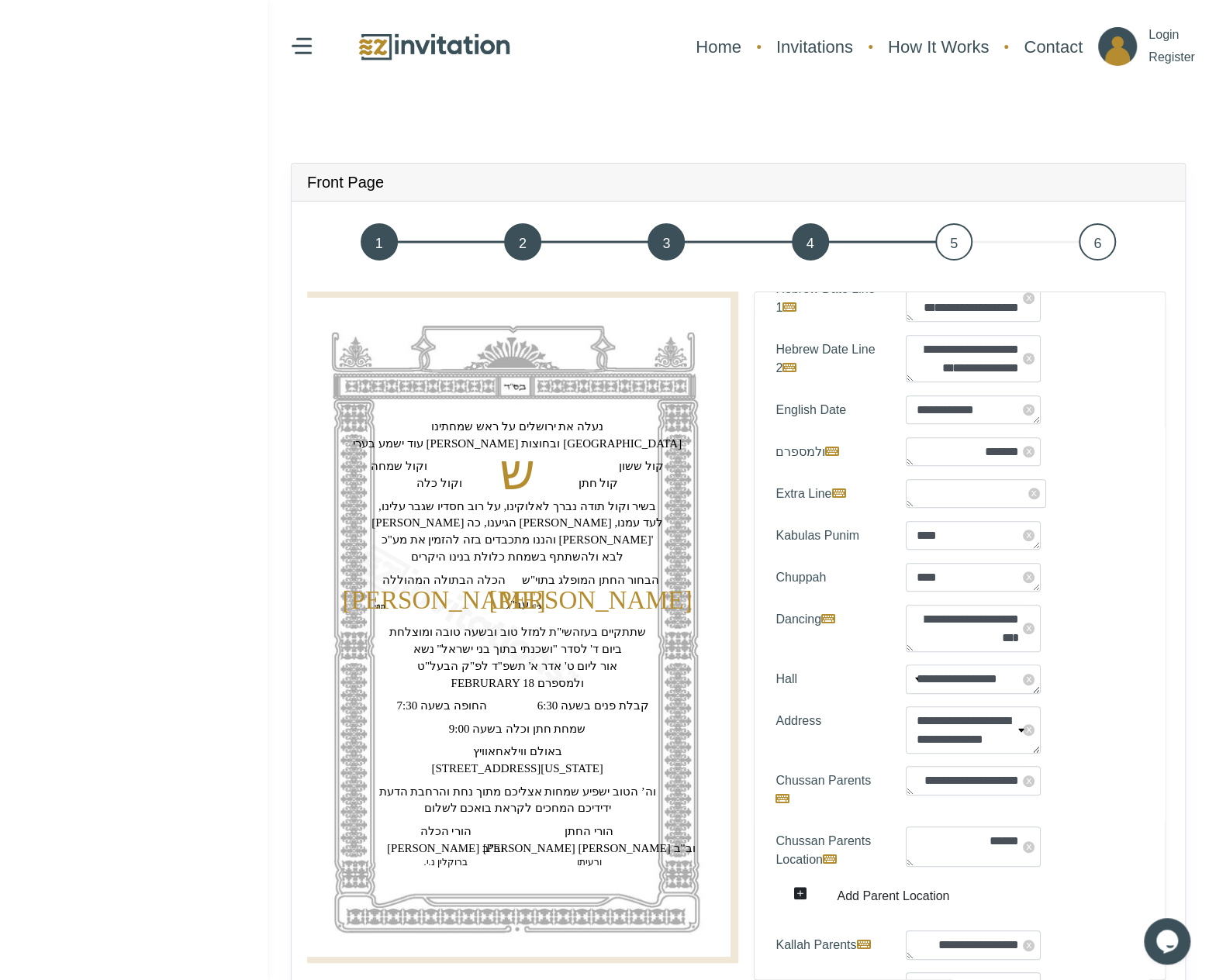
click at [948, 246] on span "5" at bounding box center [953, 241] width 37 height 37
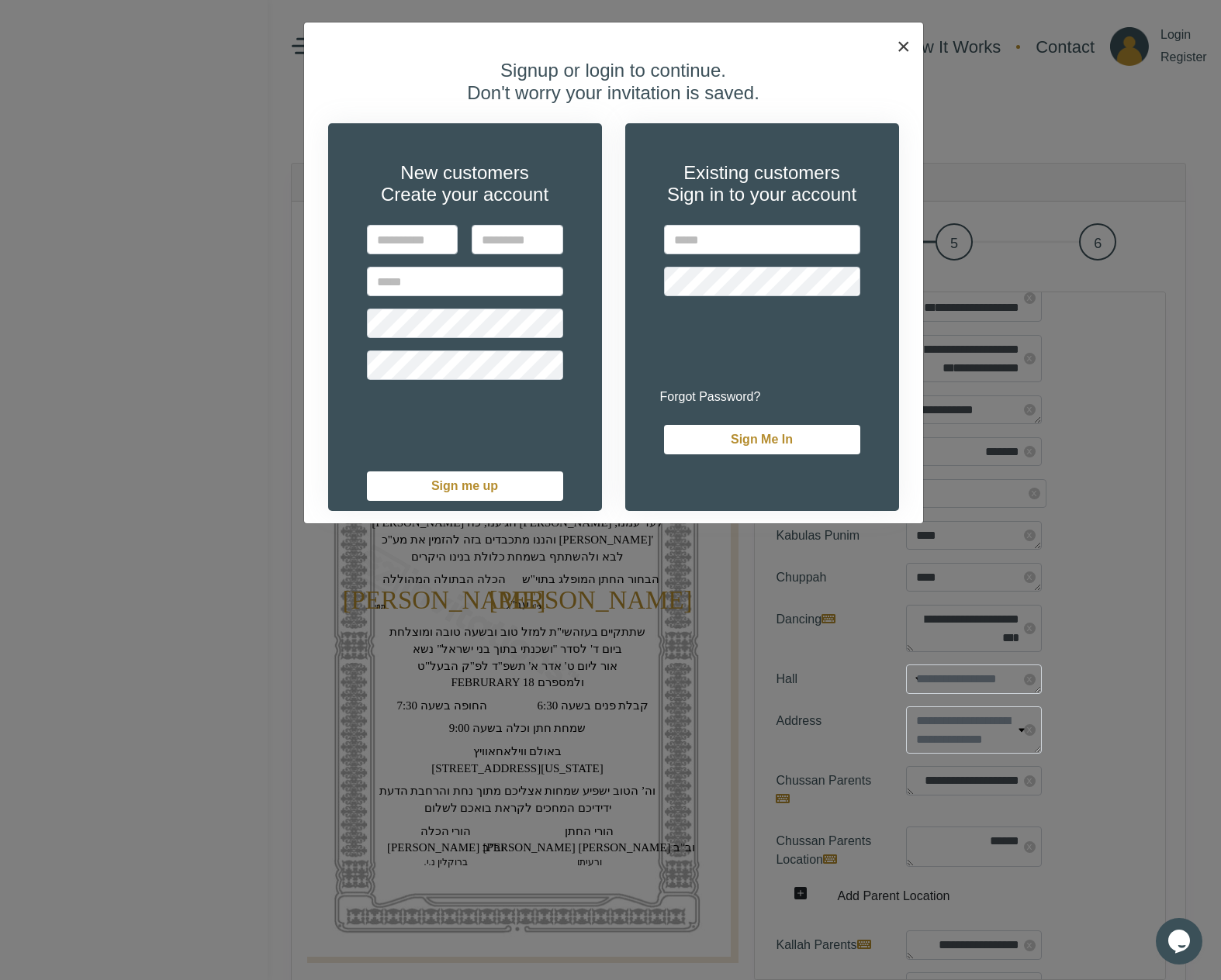
click at [899, 32] on button "×" at bounding box center [903, 46] width 39 height 48
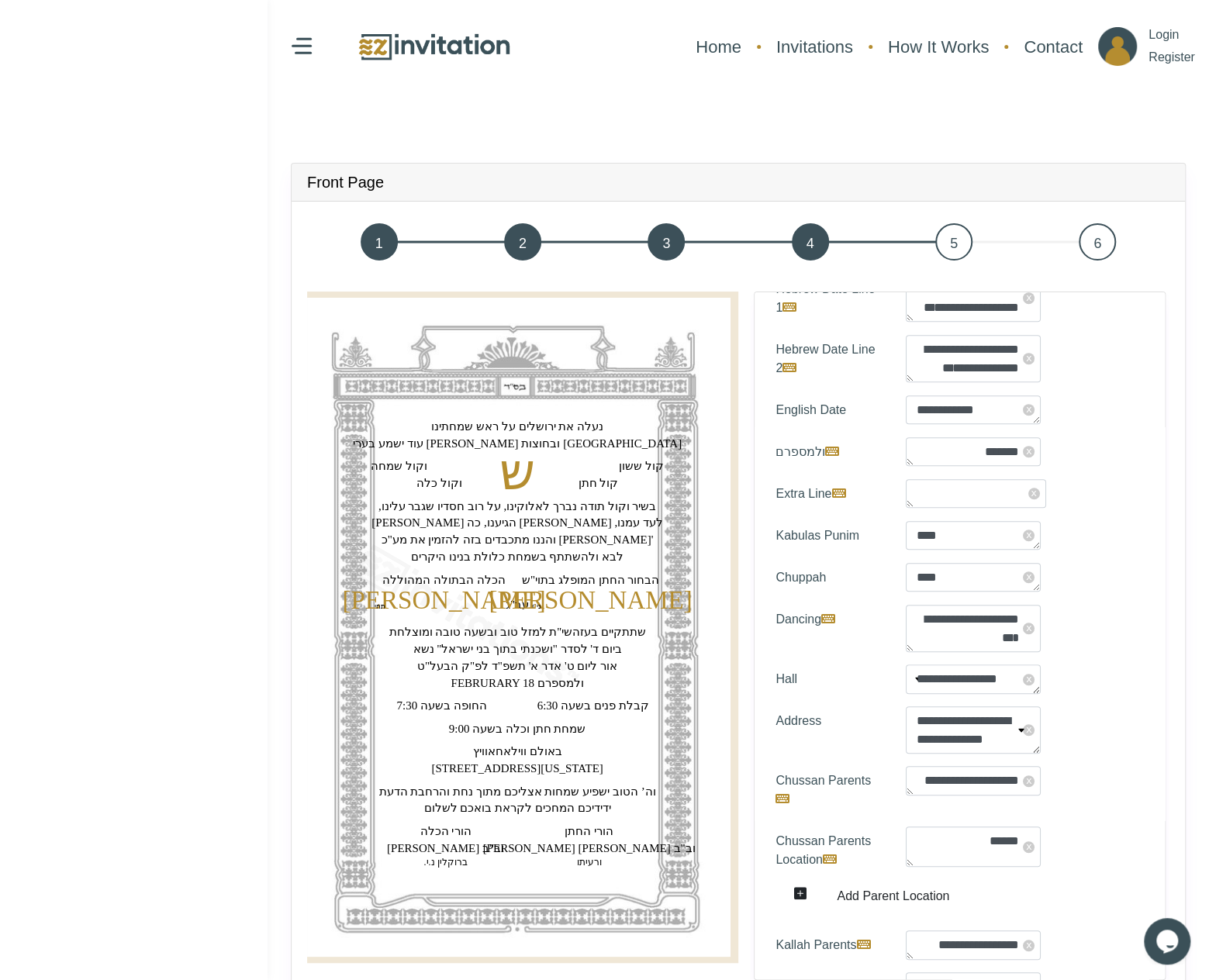
click at [1102, 244] on span "6" at bounding box center [1097, 241] width 37 height 37
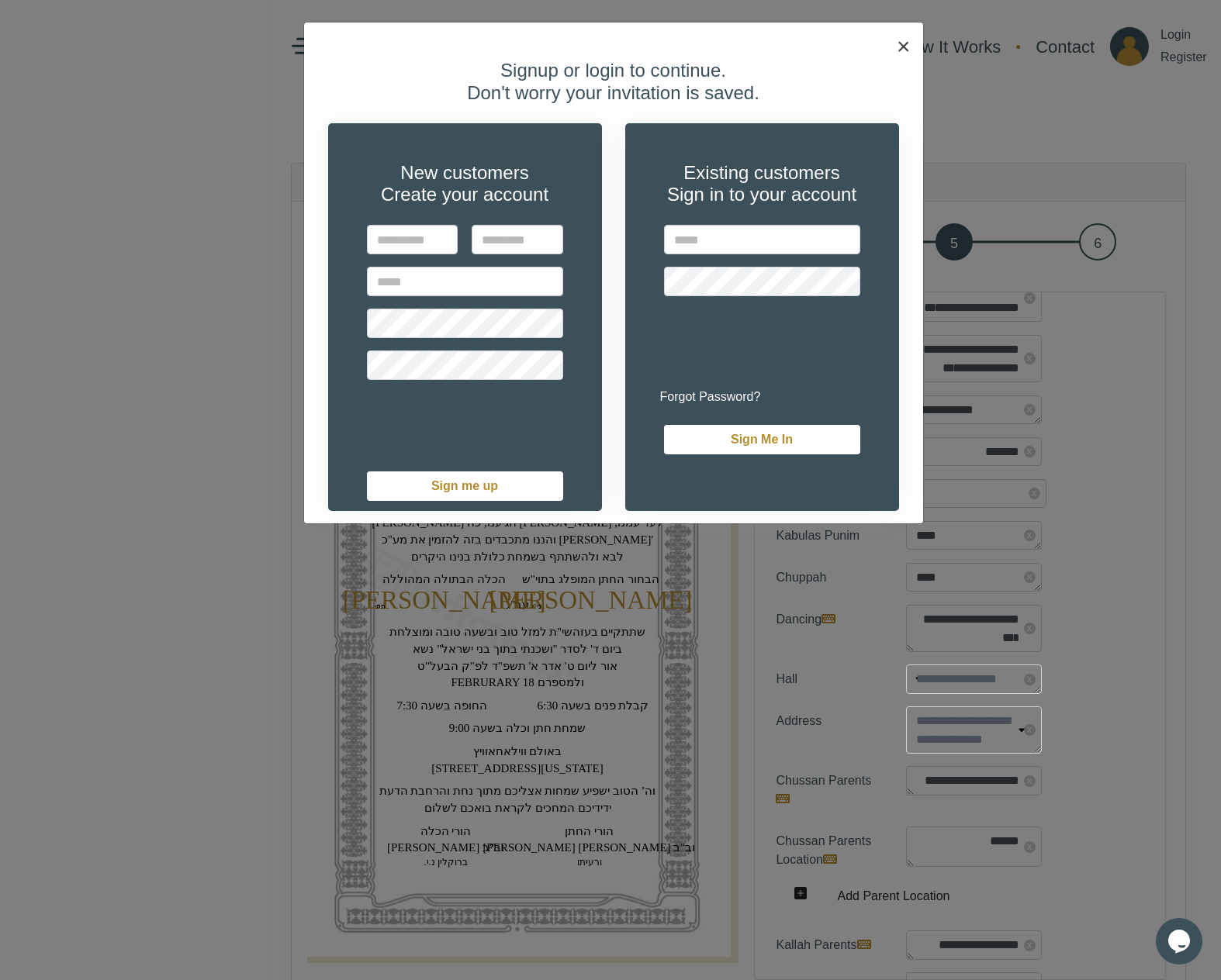
click at [906, 43] on span "×" at bounding box center [904, 46] width 14 height 25
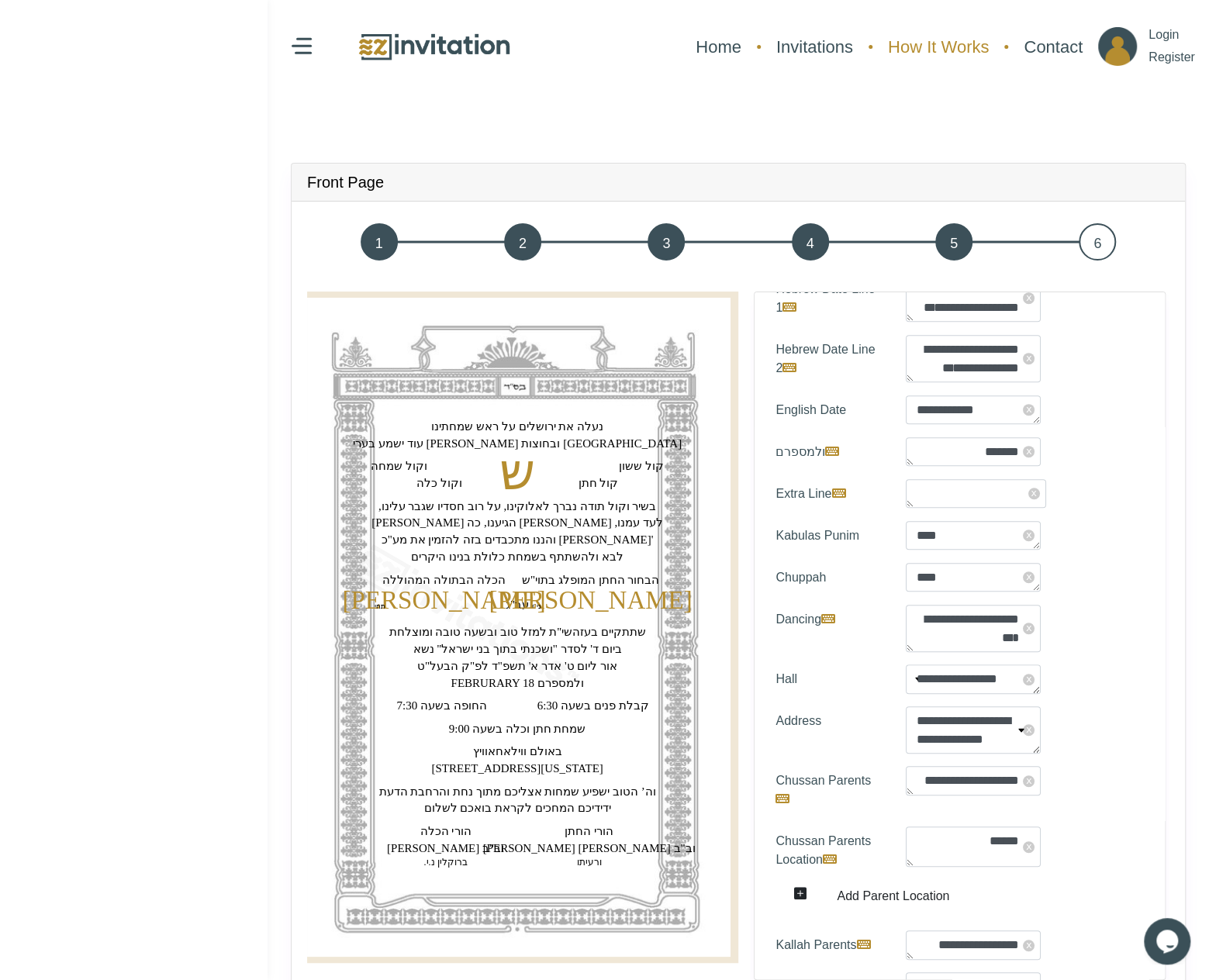
click at [926, 40] on link "How It Works" at bounding box center [938, 47] width 116 height 41
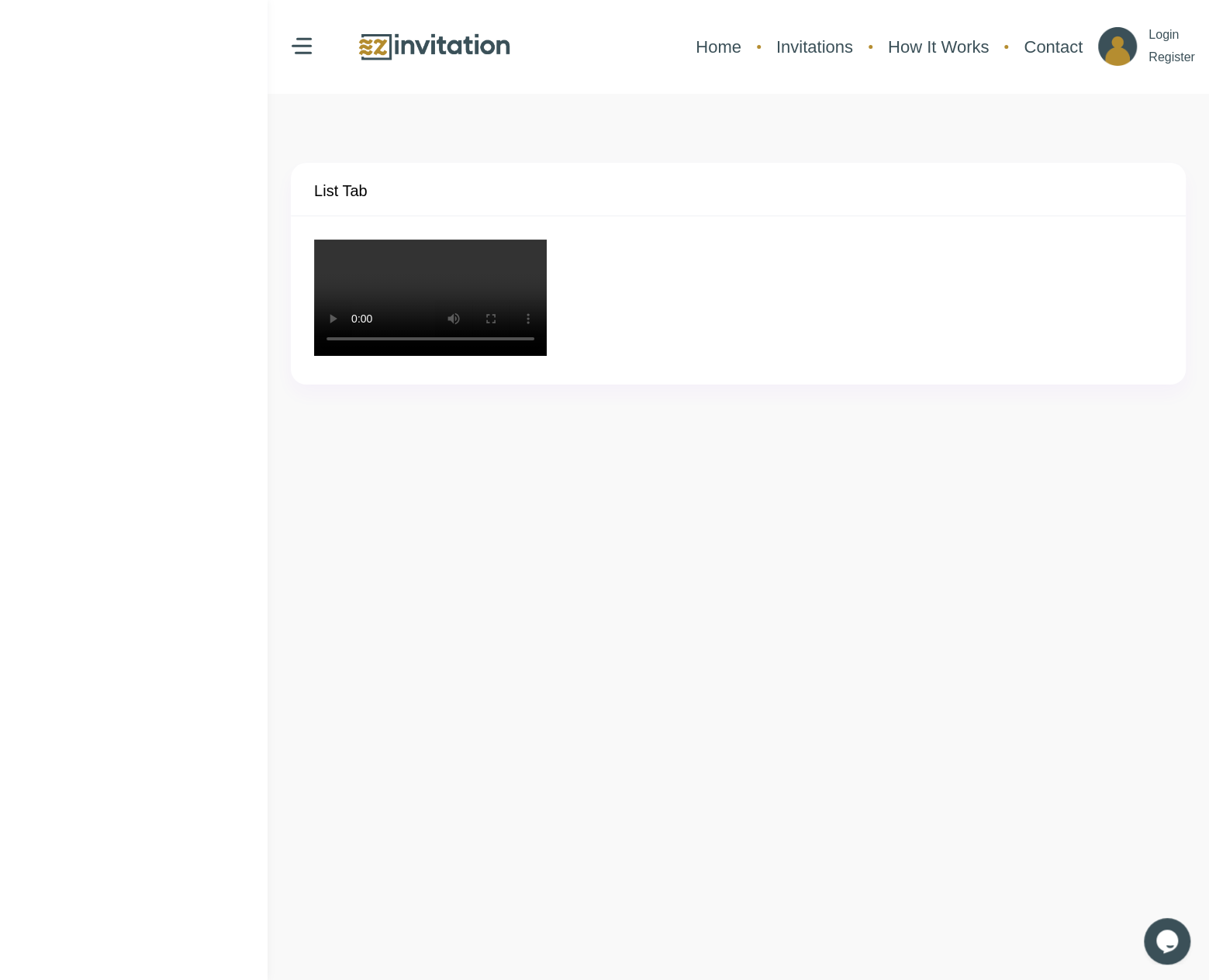
click at [493, 207] on div "List Tab" at bounding box center [738, 190] width 895 height 54
click at [688, 42] on link "Home" at bounding box center [718, 47] width 61 height 41
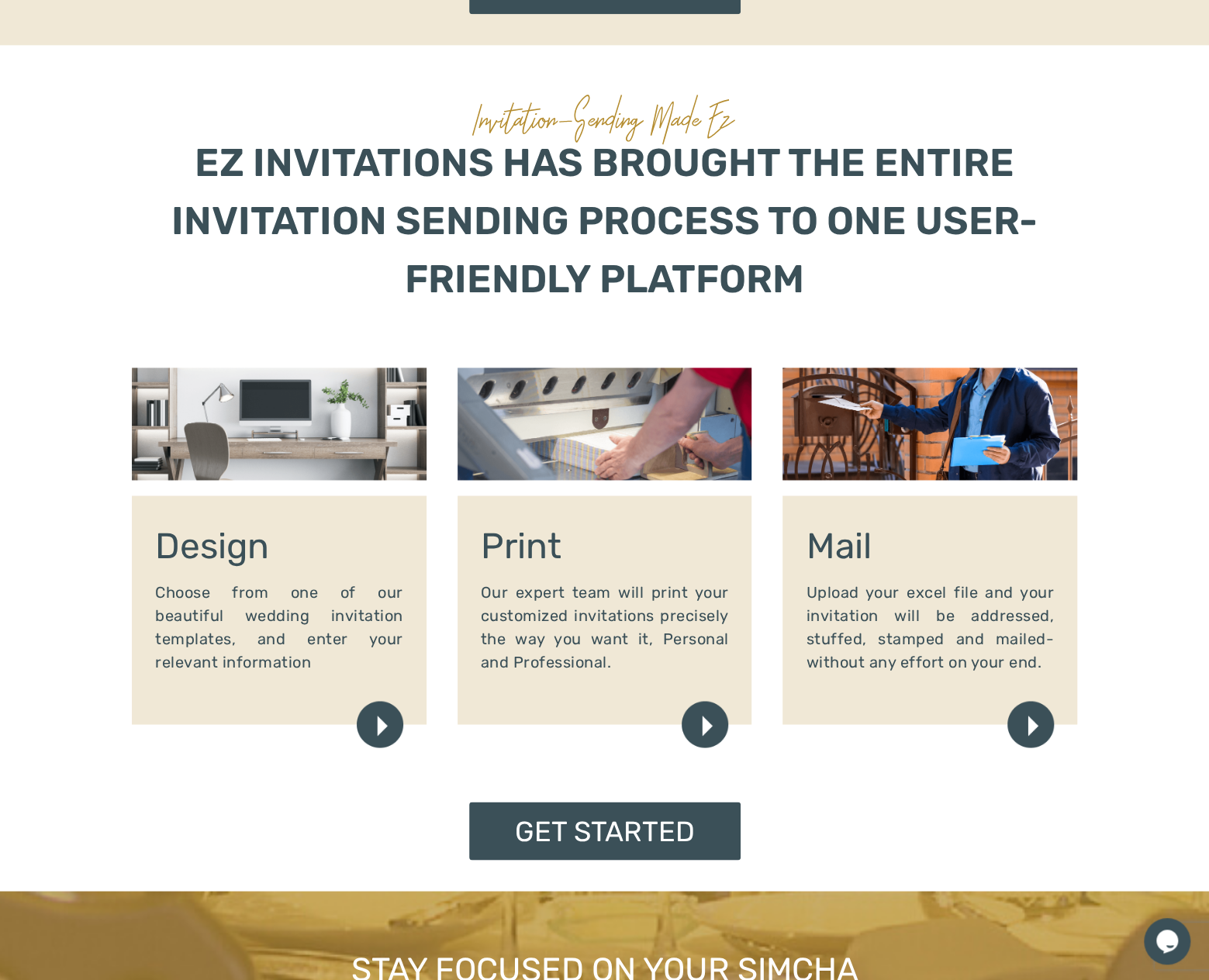
scroll to position [1240, 0]
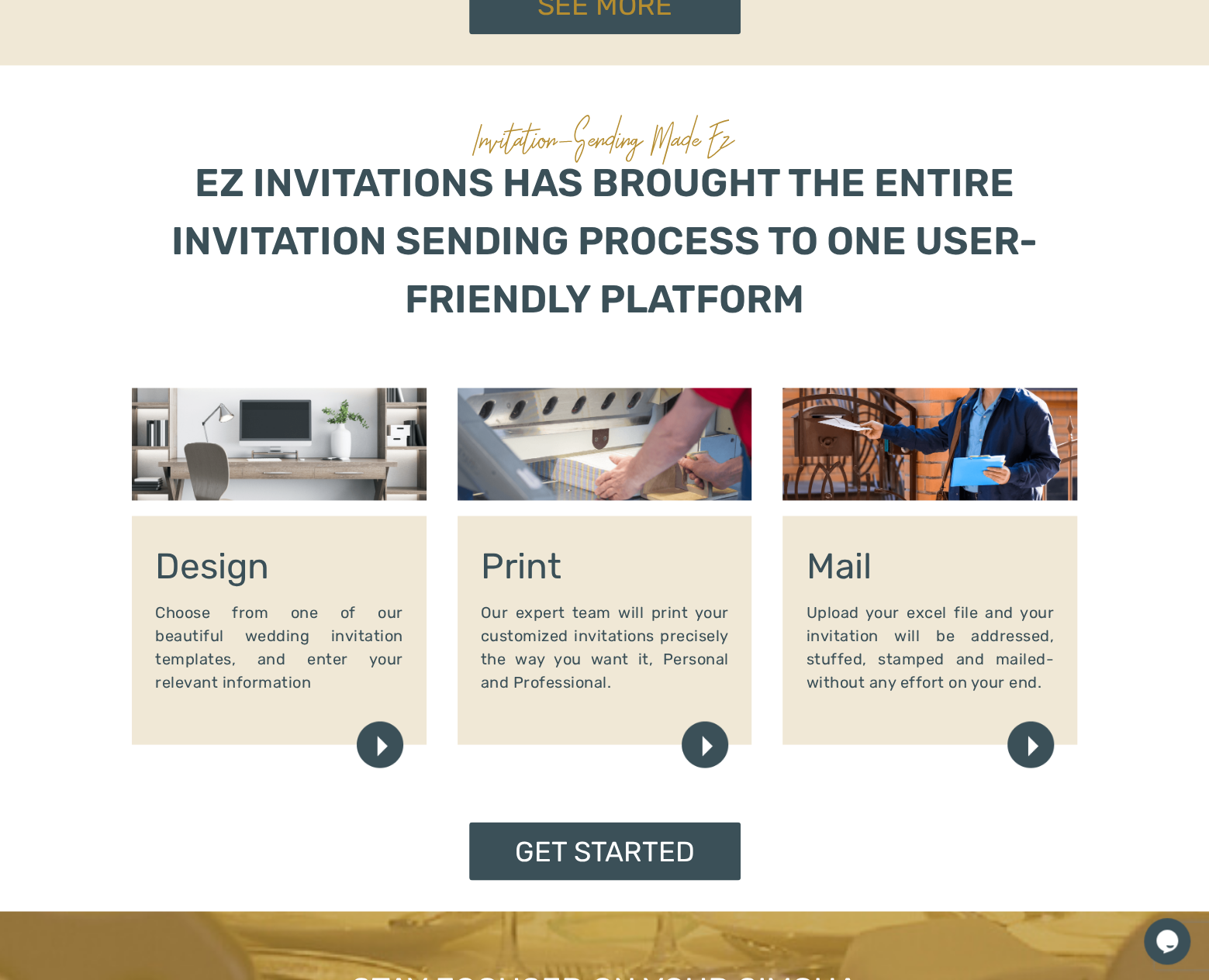
click at [699, 740] on img at bounding box center [705, 744] width 47 height 47
click at [707, 742] on img at bounding box center [705, 744] width 47 height 47
click at [658, 595] on div "Print Our expert team will print your customized invitations precisely the way …" at bounding box center [604, 630] width 294 height 229
click at [949, 671] on p "Upload your excel file and your invitation will be addressed, stuffed, stamped …" at bounding box center [930, 647] width 248 height 93
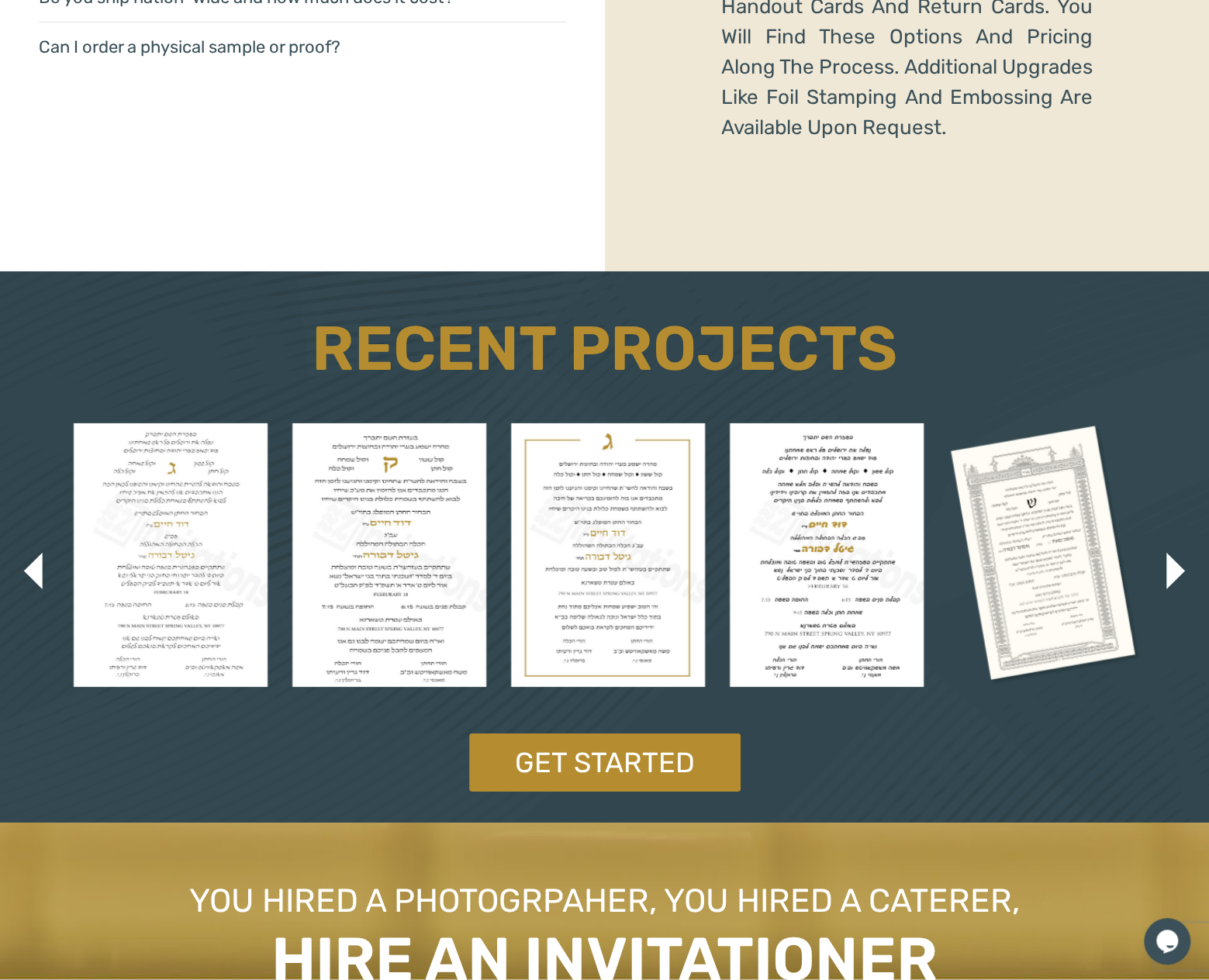
scroll to position [2946, 0]
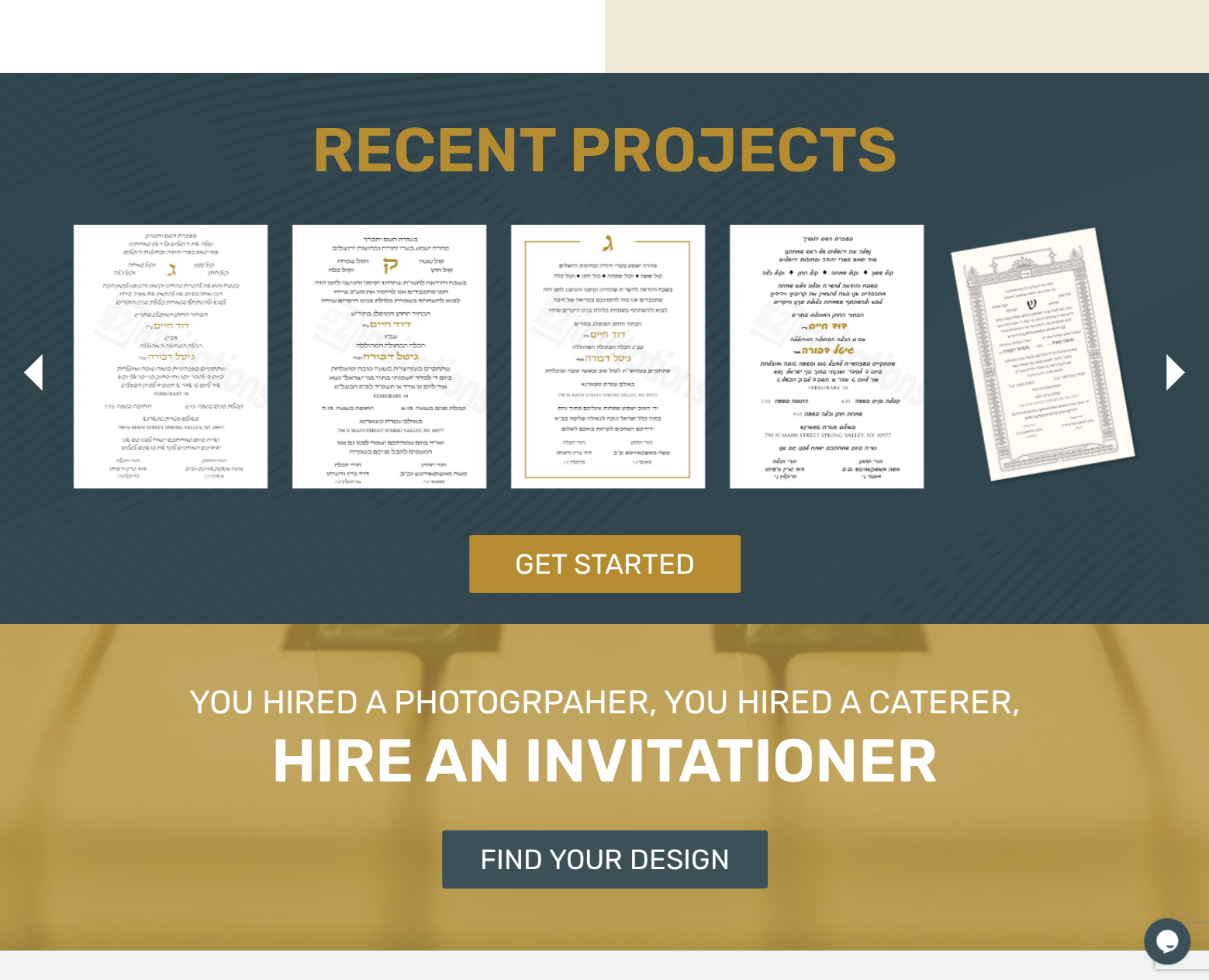
click at [184, 354] on img at bounding box center [170, 356] width 194 height 263
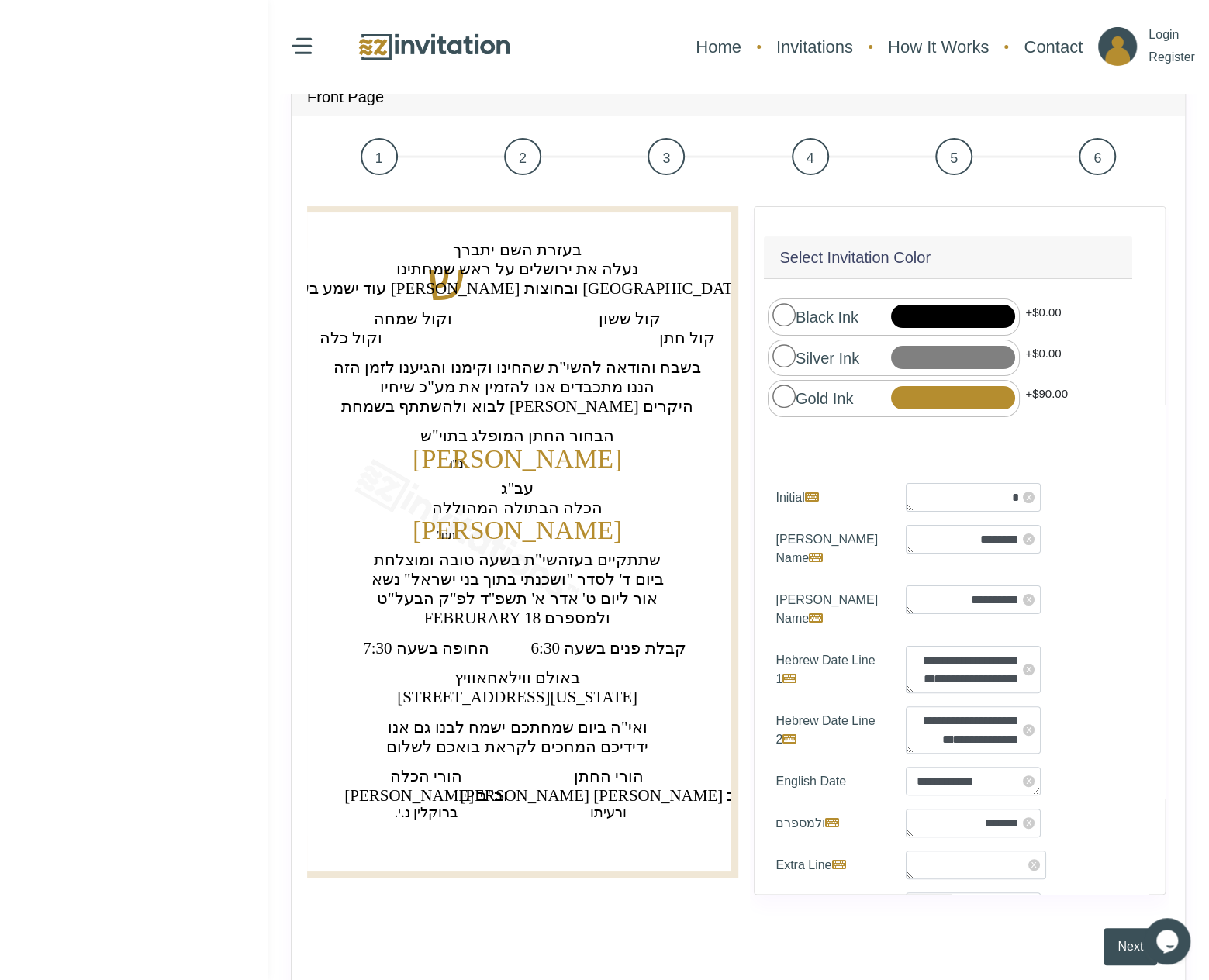
scroll to position [59, 0]
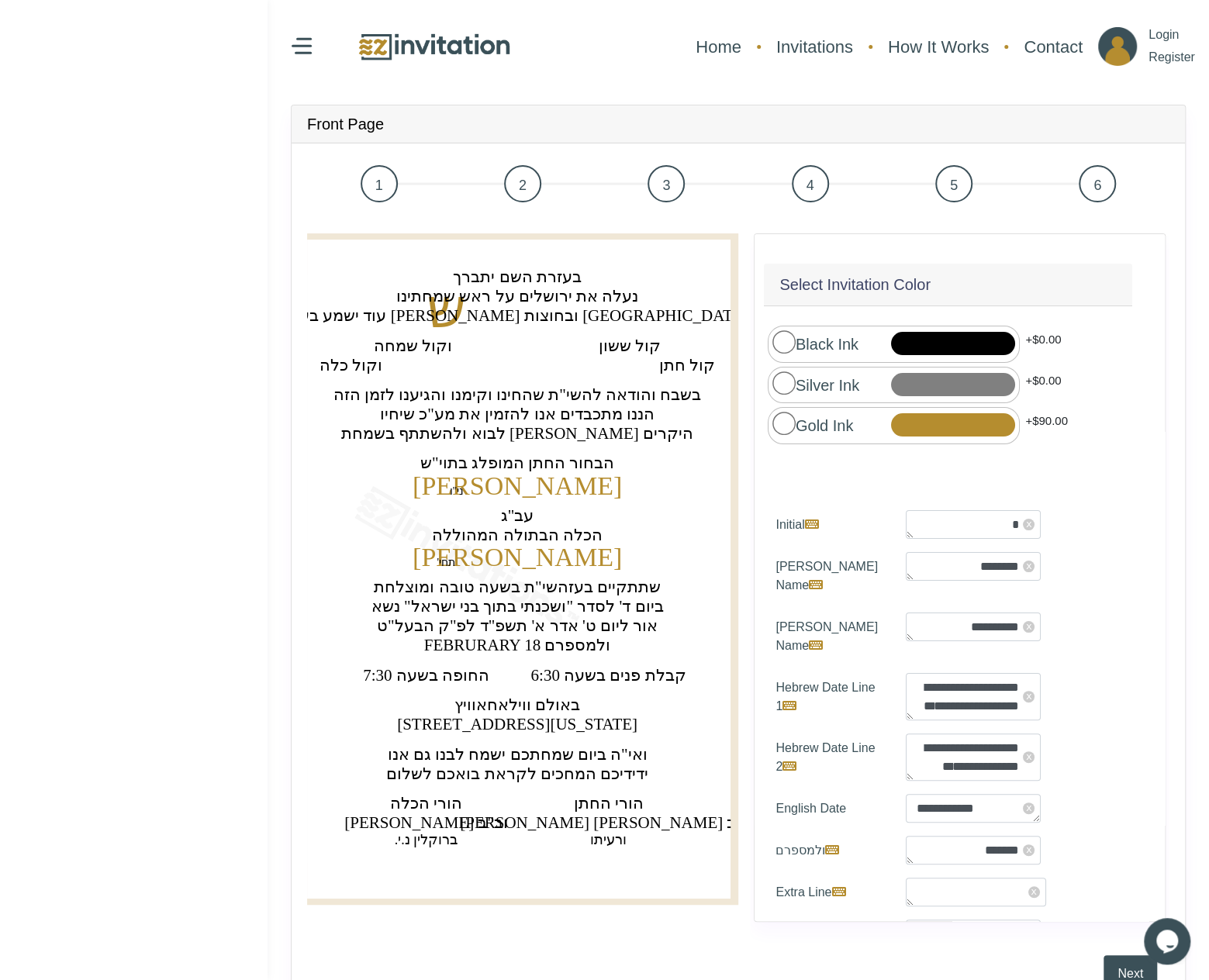
click at [525, 417] on text "‏הננו מתכבדים אנו להזמין את מע"כ שיחיו‏" at bounding box center [516, 414] width 275 height 19
drag, startPoint x: 525, startPoint y: 417, endPoint x: 460, endPoint y: 422, distance: 65.2
click at [460, 422] on text "‏הננו מתכבדים אנו להזמין את מע"כ שיחיו‏" at bounding box center [516, 414] width 275 height 19
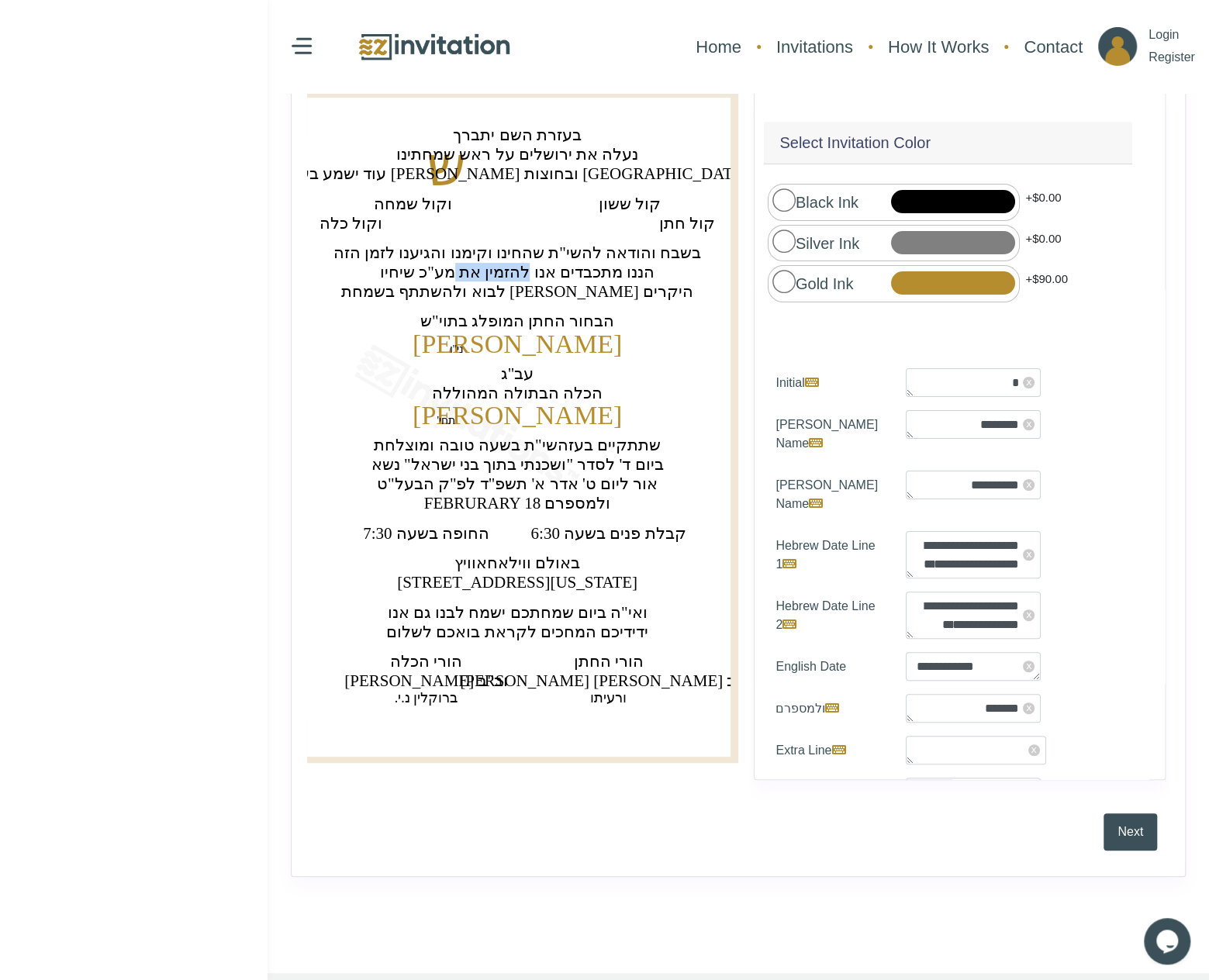
scroll to position [233, 0]
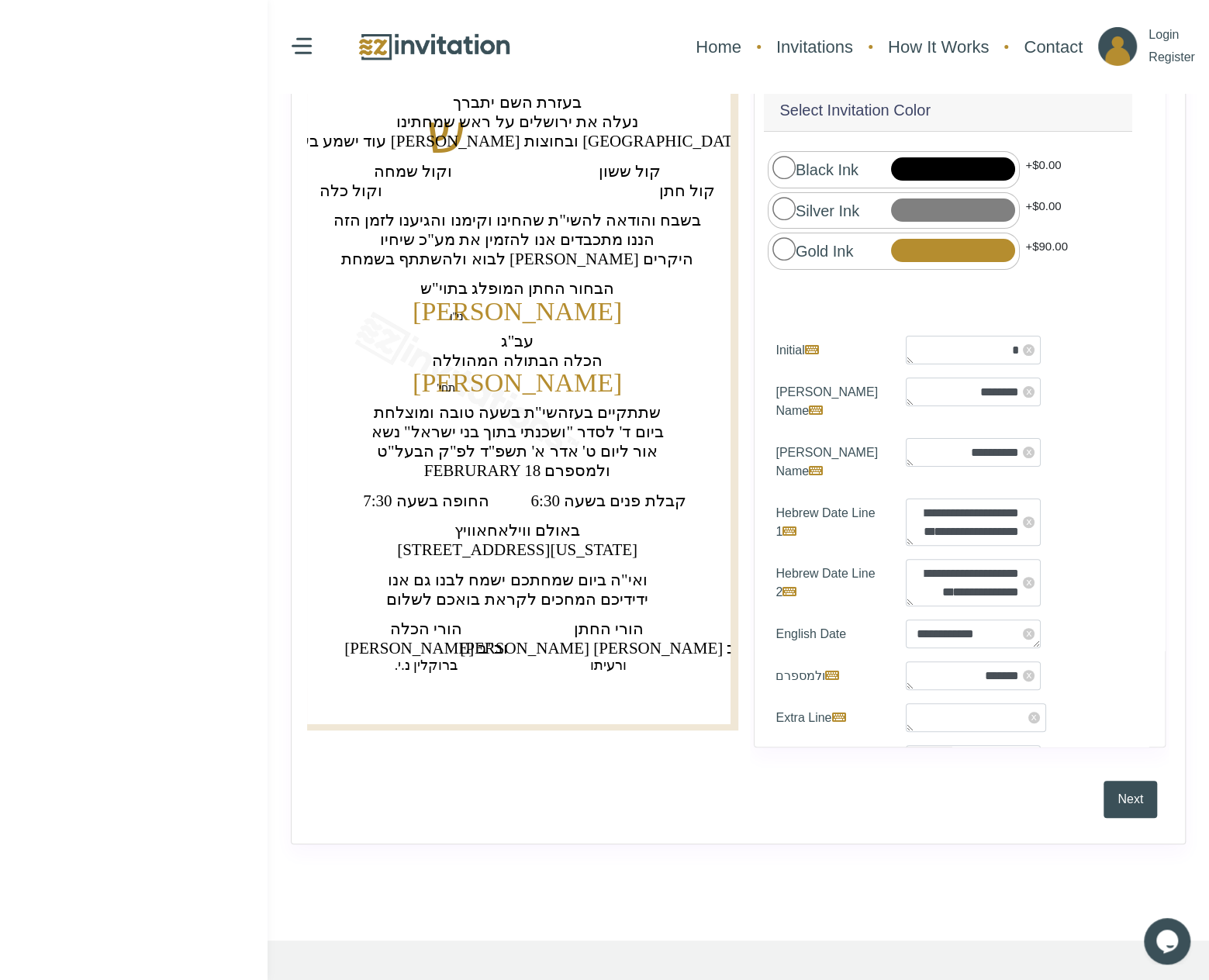
click at [639, 649] on text "‏אהרן מנחם לאנדא וב"ב‏" at bounding box center [608, 649] width 297 height 19
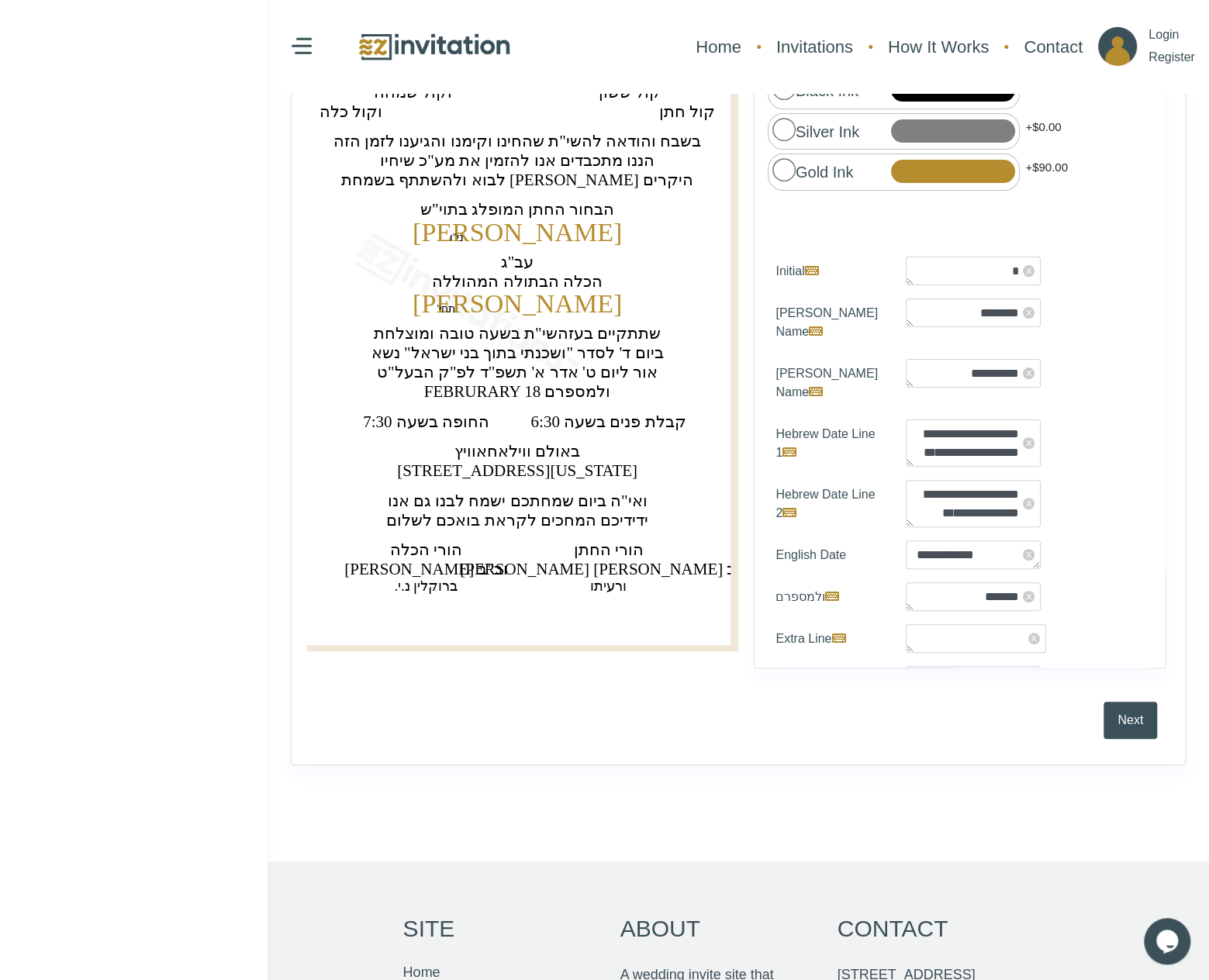
scroll to position [310, 0]
click at [1119, 717] on button "Next" at bounding box center [1131, 721] width 54 height 37
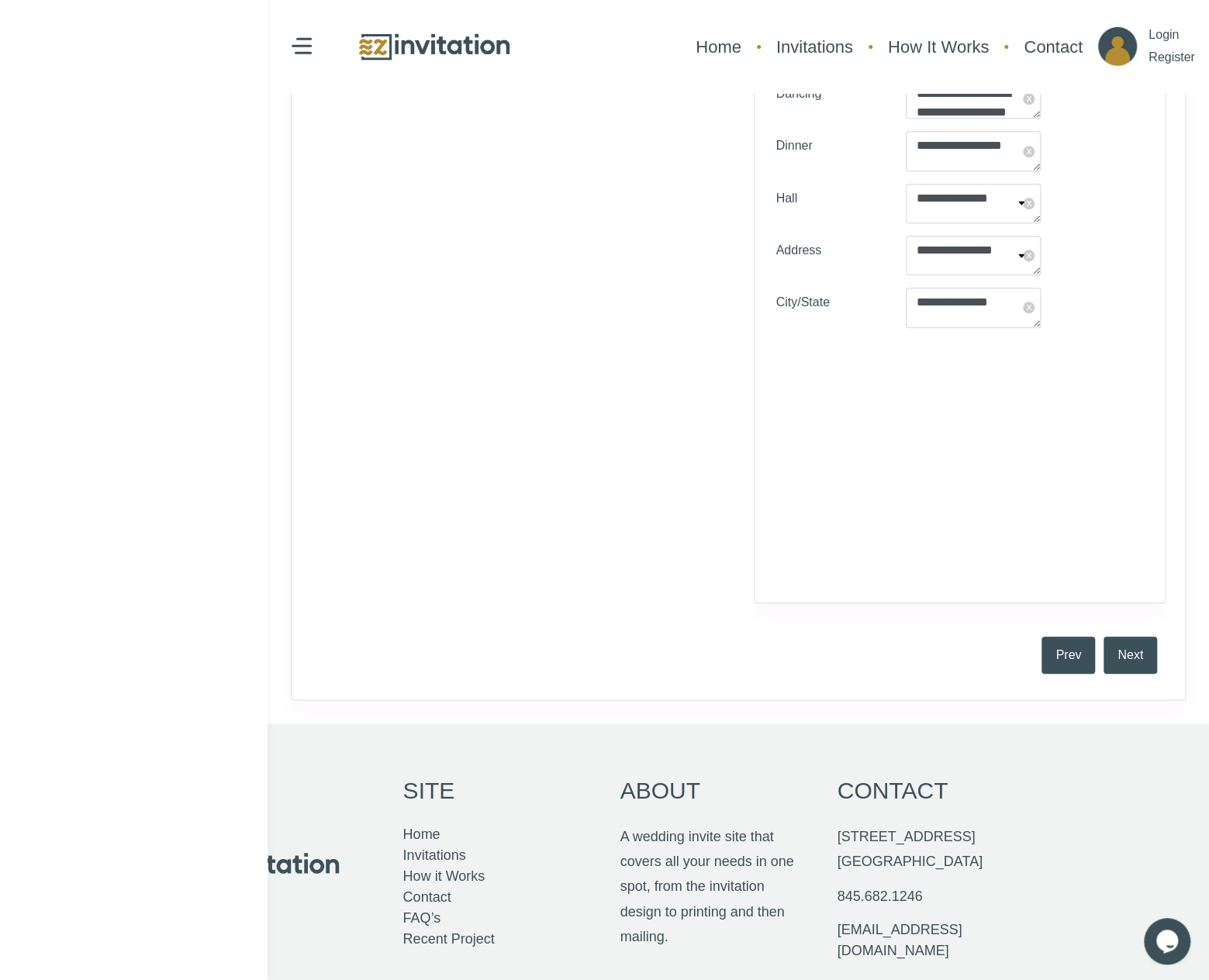
scroll to position [767, 0]
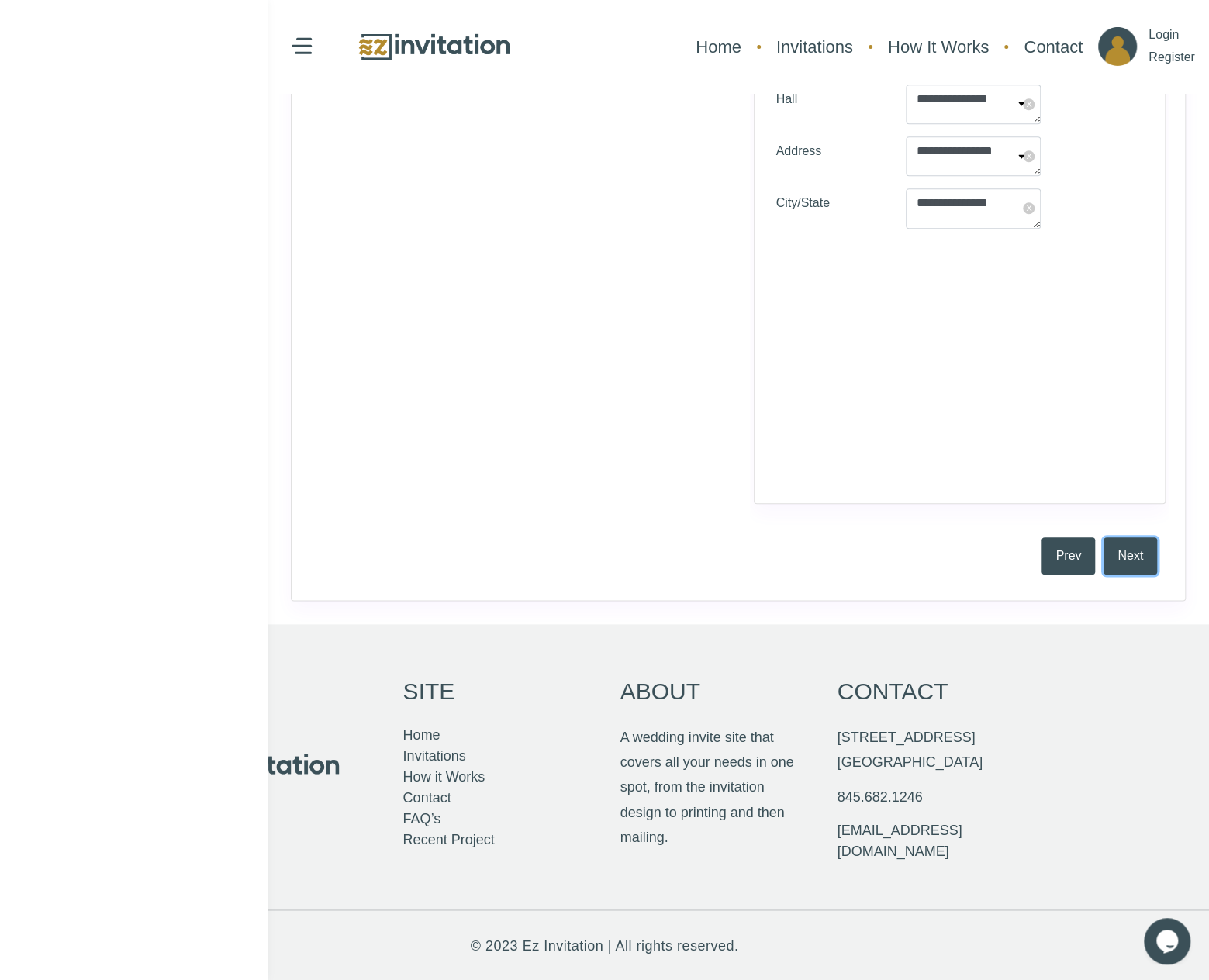
click at [1120, 554] on button "Next" at bounding box center [1131, 555] width 54 height 37
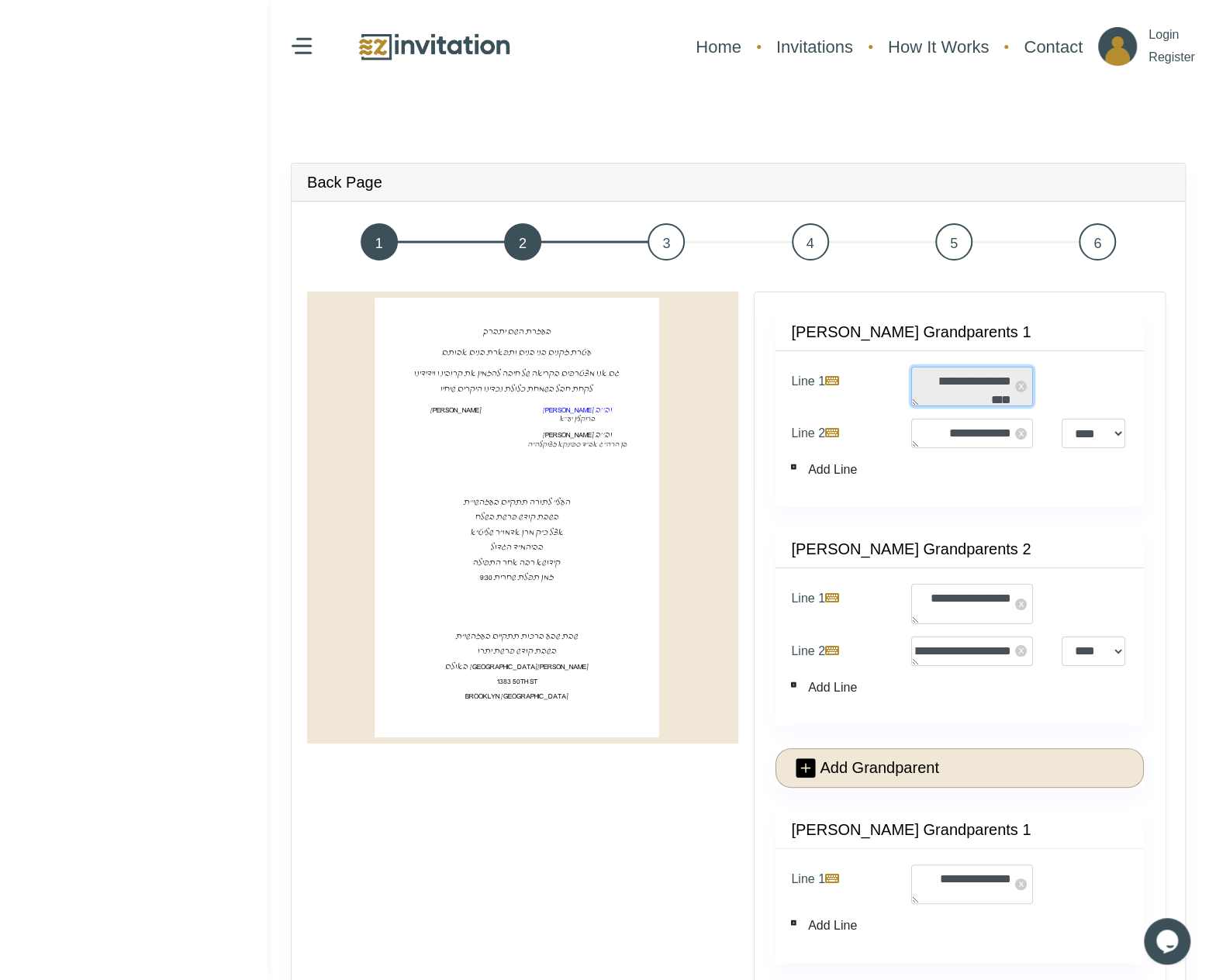
click at [958, 380] on textarea "**********" at bounding box center [972, 387] width 122 height 40
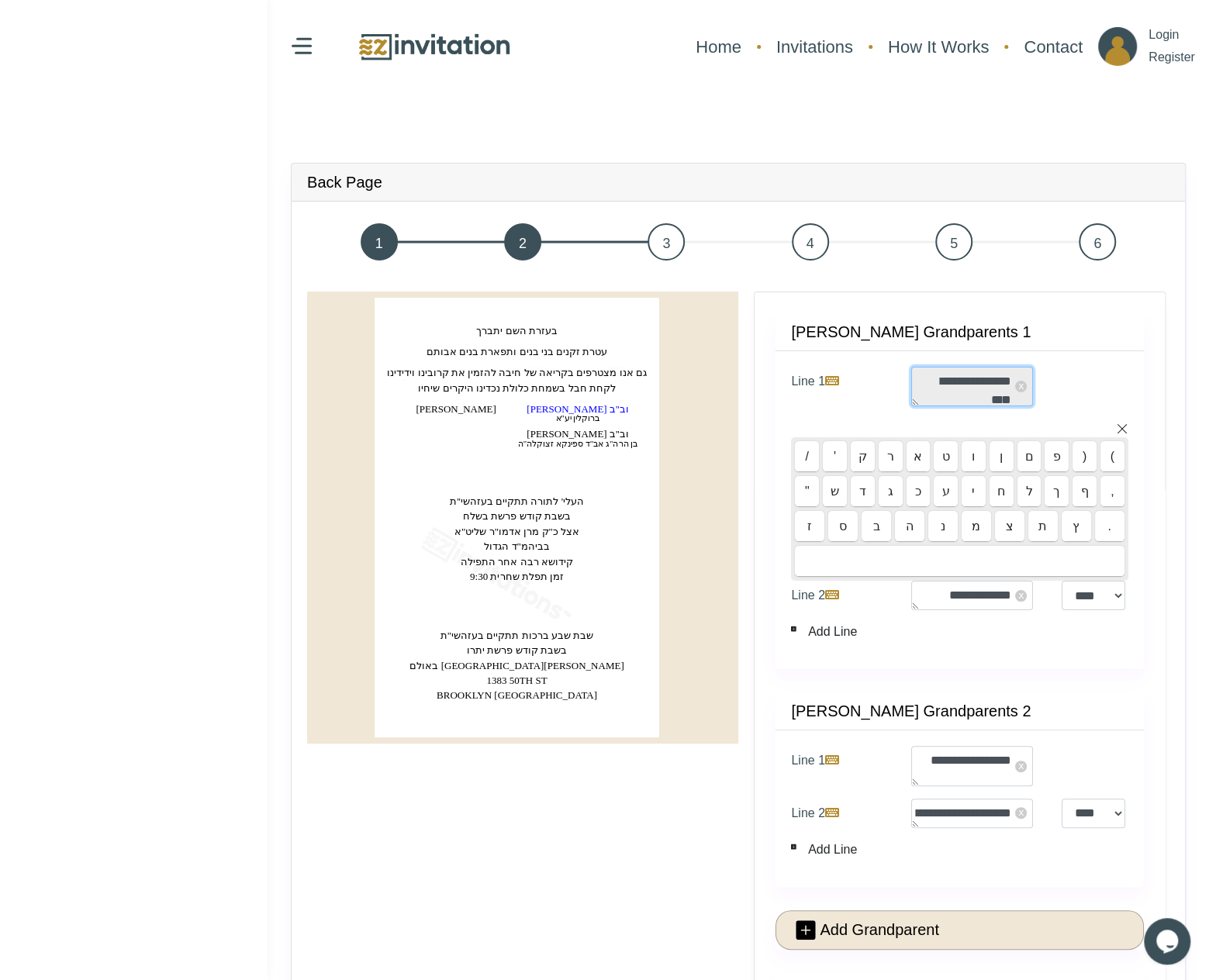
click at [958, 380] on textarea "**********" at bounding box center [972, 387] width 122 height 40
click at [510, 375] on text "‏גם אנו מצטרפים בקריאה של חיבה להזמין את קרובינו וידידינו‏" at bounding box center [516, 373] width 259 height 12
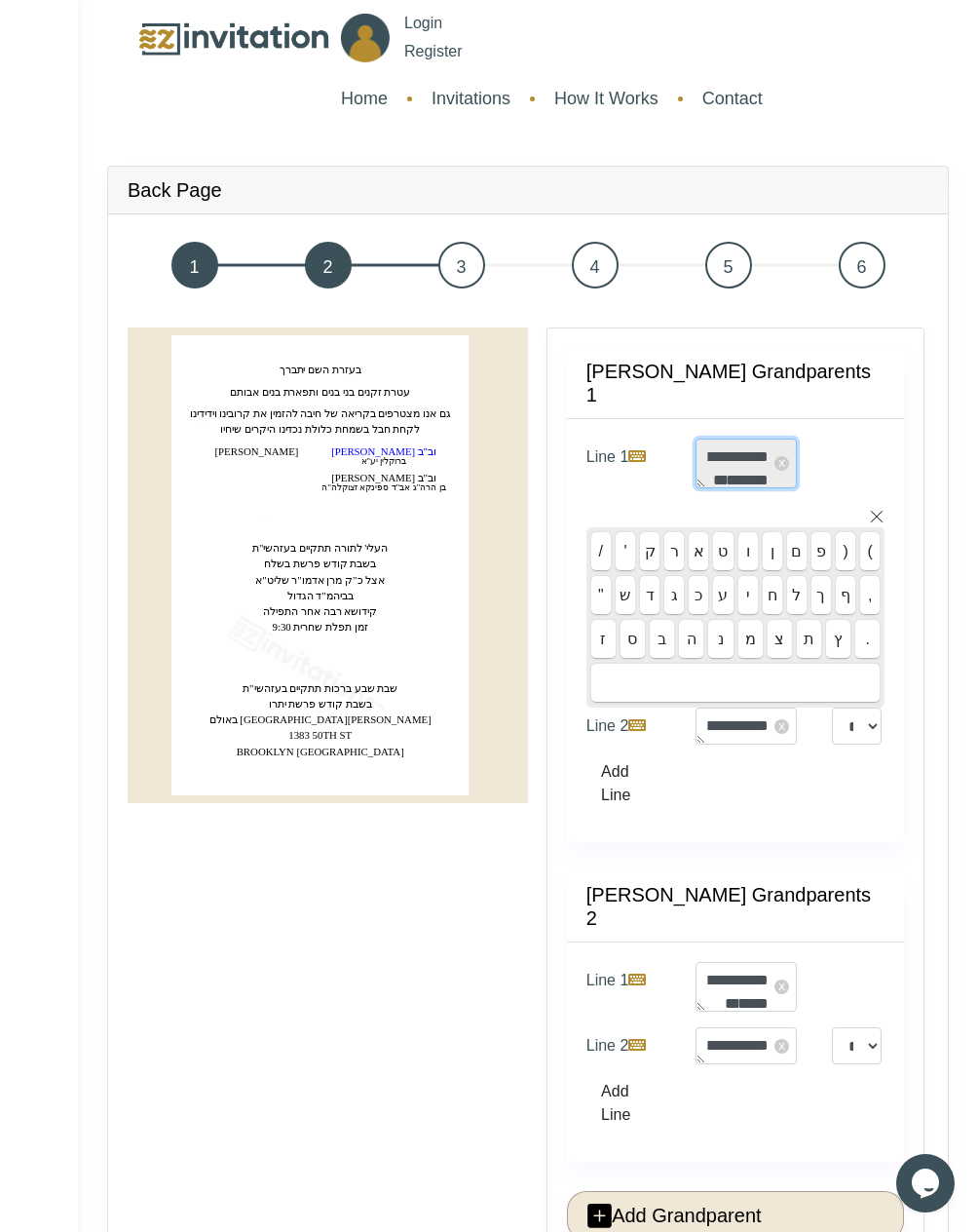
drag, startPoint x: 732, startPoint y: 423, endPoint x: 769, endPoint y: 426, distance: 37.1
click at [769, 439] on textarea "**********" at bounding box center [746, 463] width 101 height 50
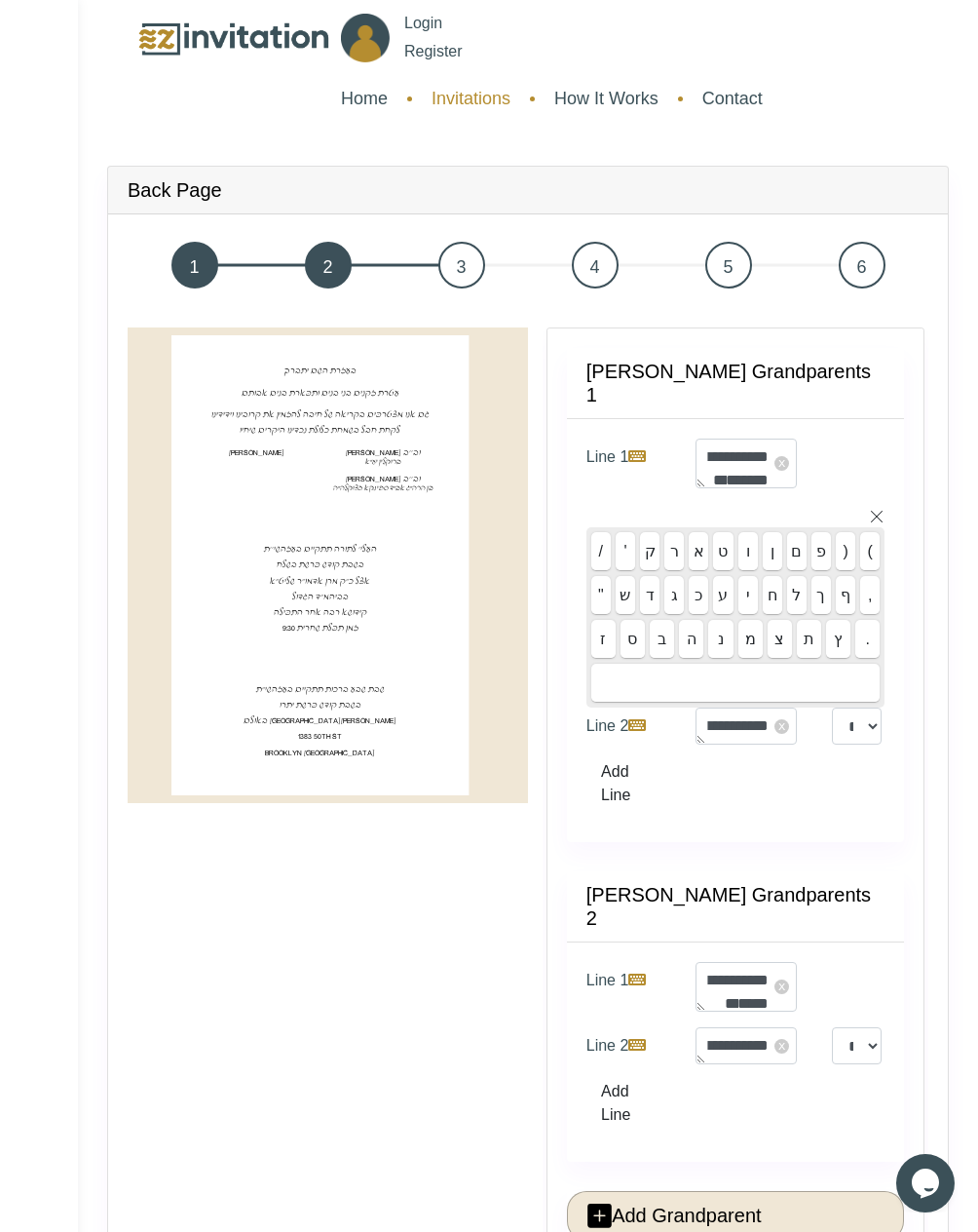
click at [469, 99] on link "Invitations" at bounding box center [470, 98] width 98 height 46
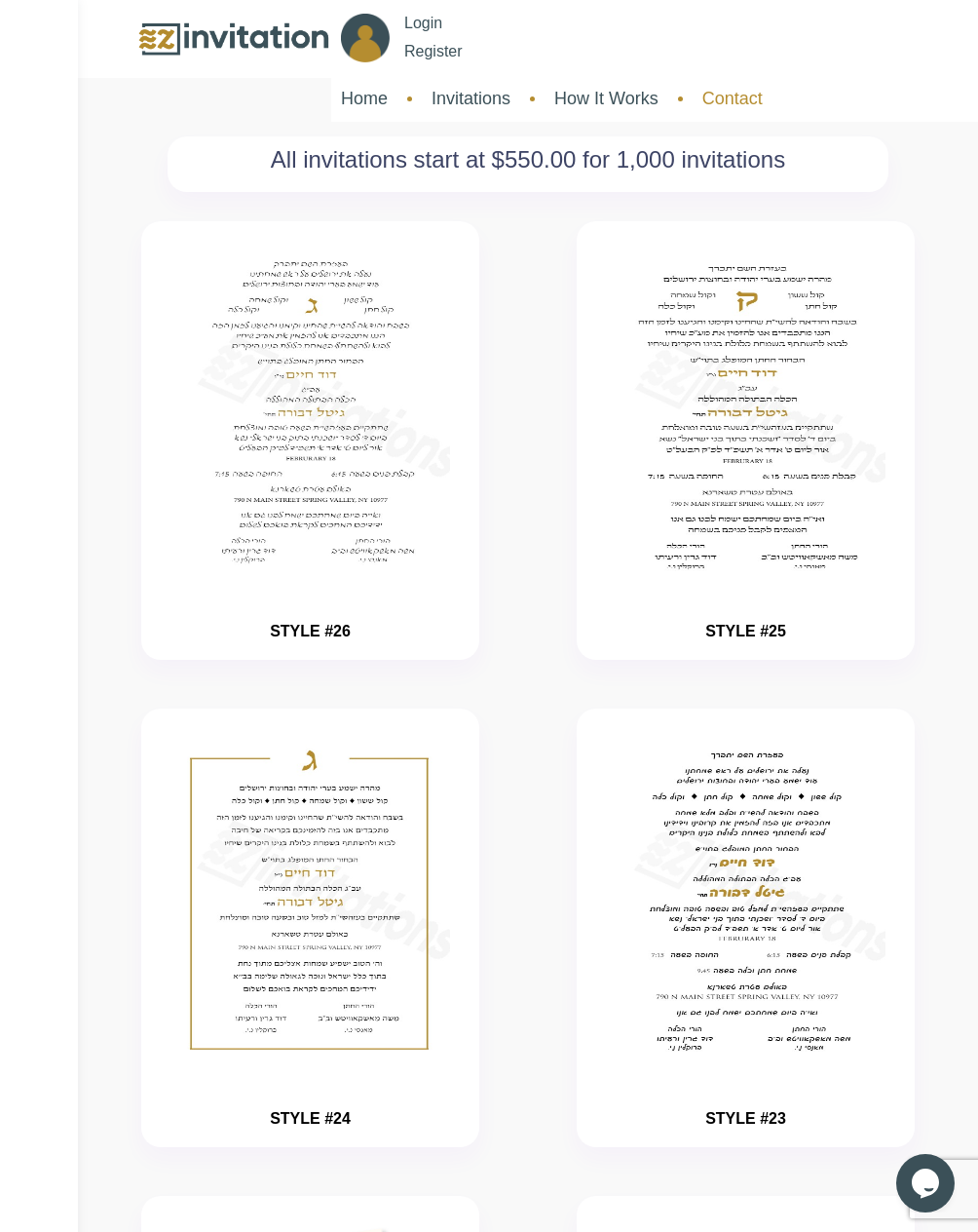
click at [771, 94] on link "Contact" at bounding box center [733, 98] width 80 height 46
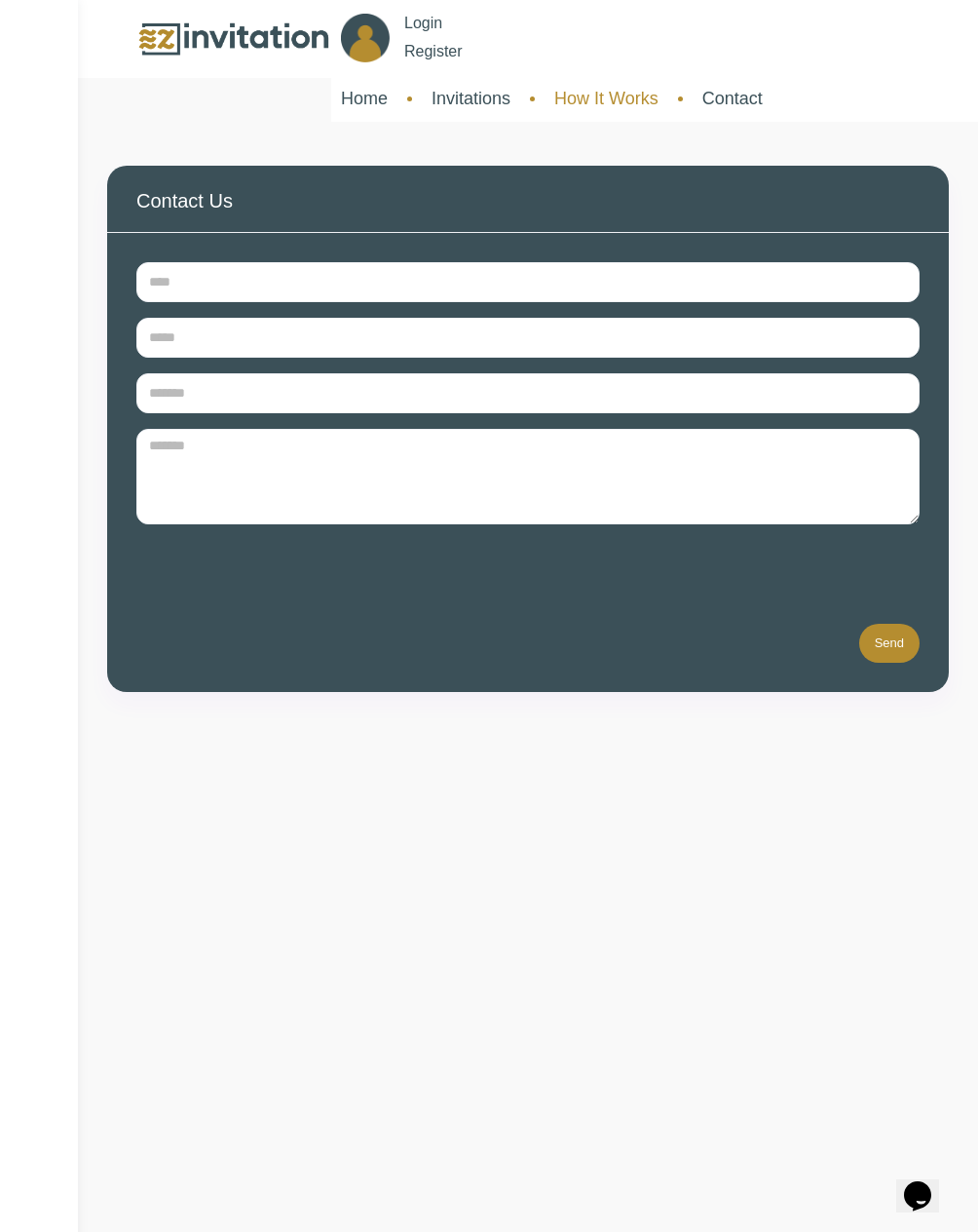
click at [647, 95] on link "How It Works" at bounding box center [606, 98] width 123 height 46
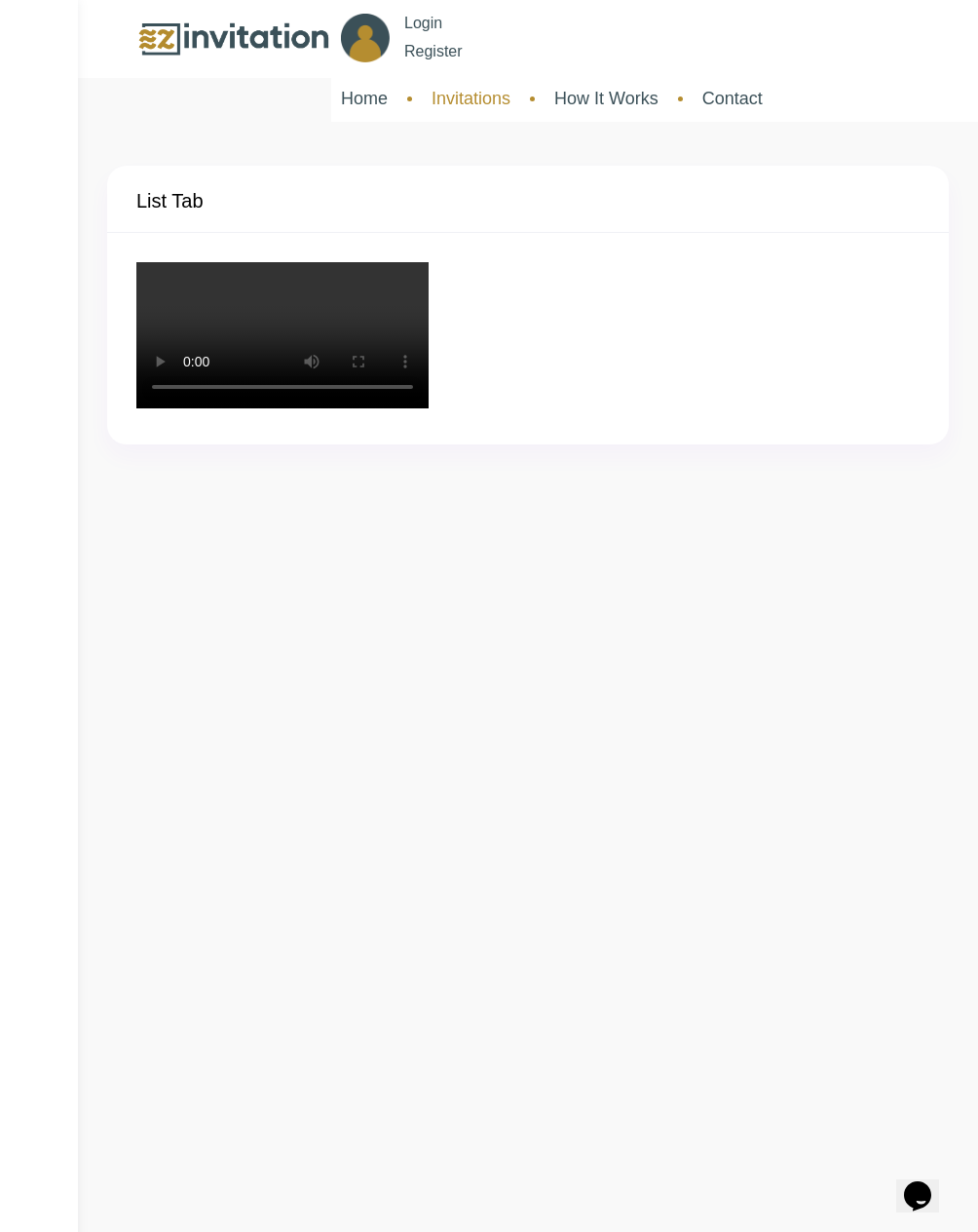
drag, startPoint x: 0, startPoint y: 0, endPoint x: 491, endPoint y: 96, distance: 500.3
click at [491, 96] on link "Invitations" at bounding box center [470, 98] width 98 height 46
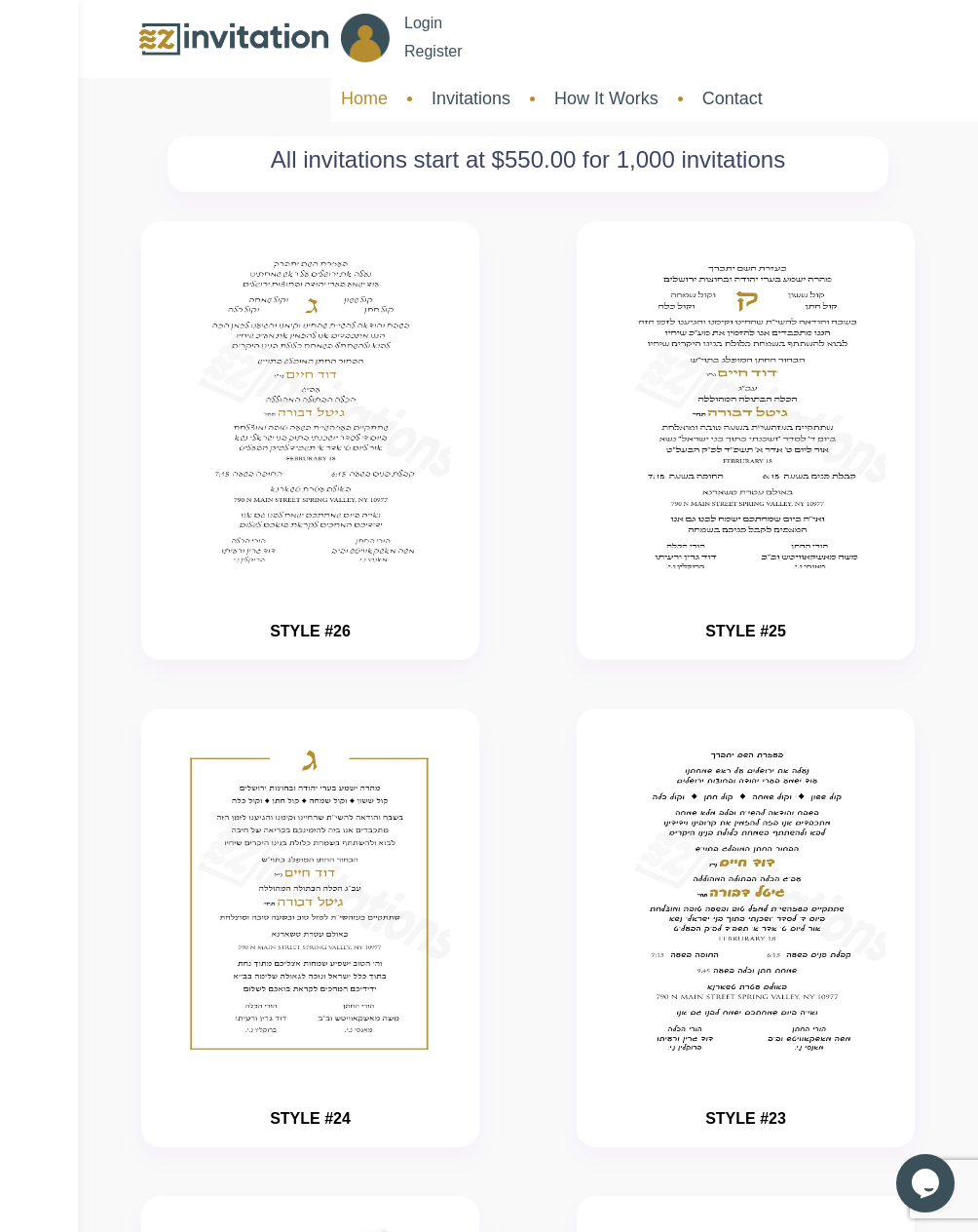
click at [374, 102] on link "Home" at bounding box center [364, 98] width 67 height 46
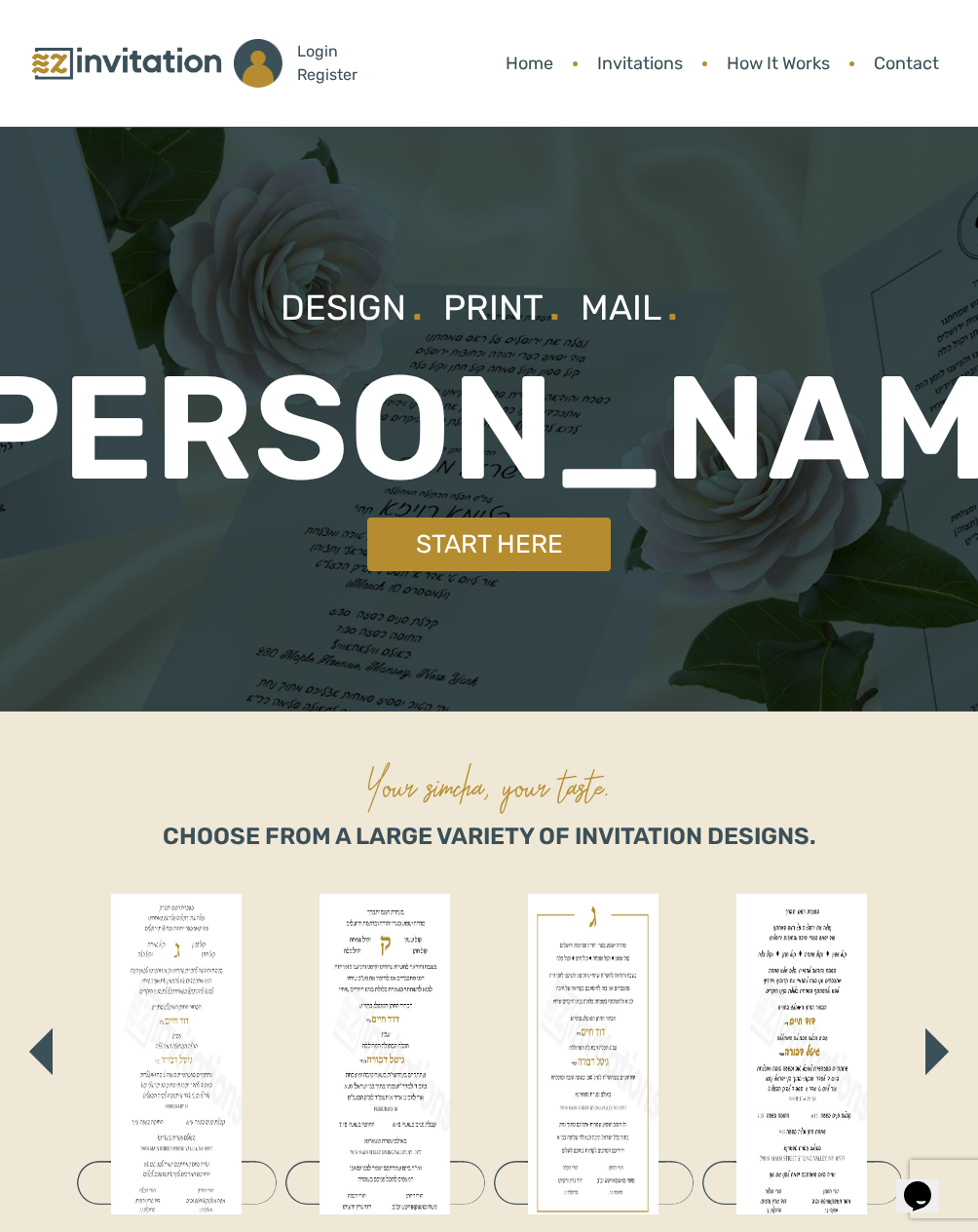
click at [114, 62] on img at bounding box center [126, 64] width 195 height 42
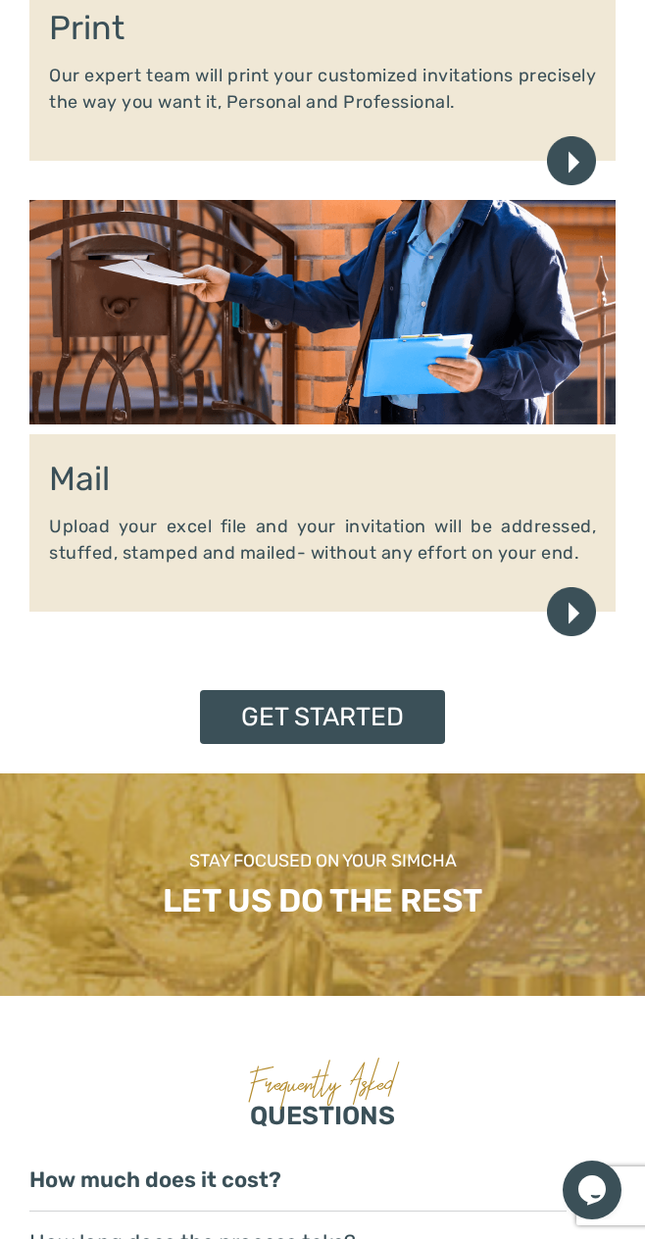
scroll to position [2254, 0]
